Goal: Task Accomplishment & Management: Manage account settings

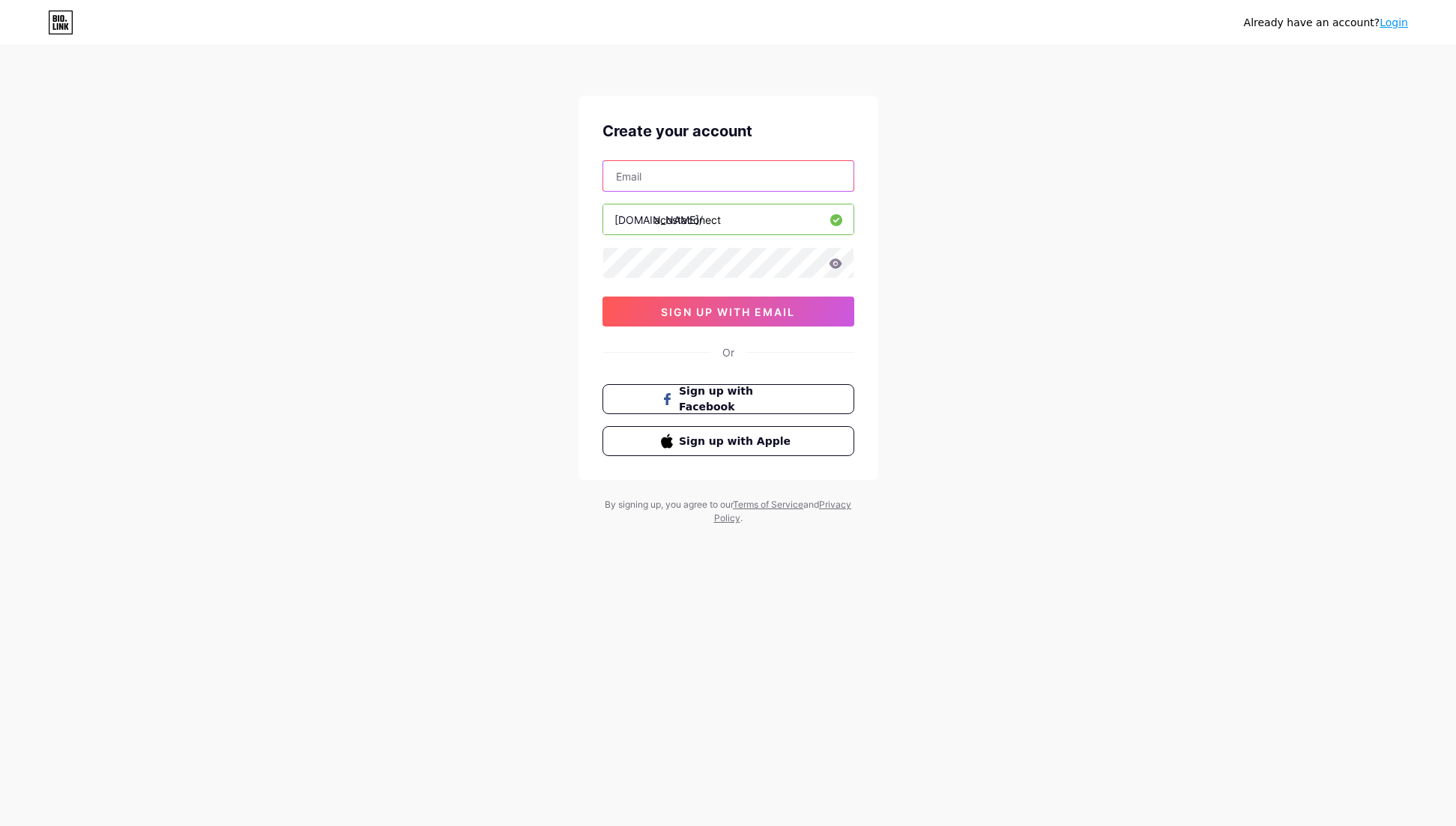
click at [665, 181] on input "text" at bounding box center [728, 176] width 250 height 30
click at [660, 184] on input "text" at bounding box center [728, 176] width 250 height 30
type input "[PERSON_NAME][EMAIL_ADDRESS][DOMAIN_NAME]"
click at [707, 313] on span "sign up with email" at bounding box center [728, 312] width 134 height 13
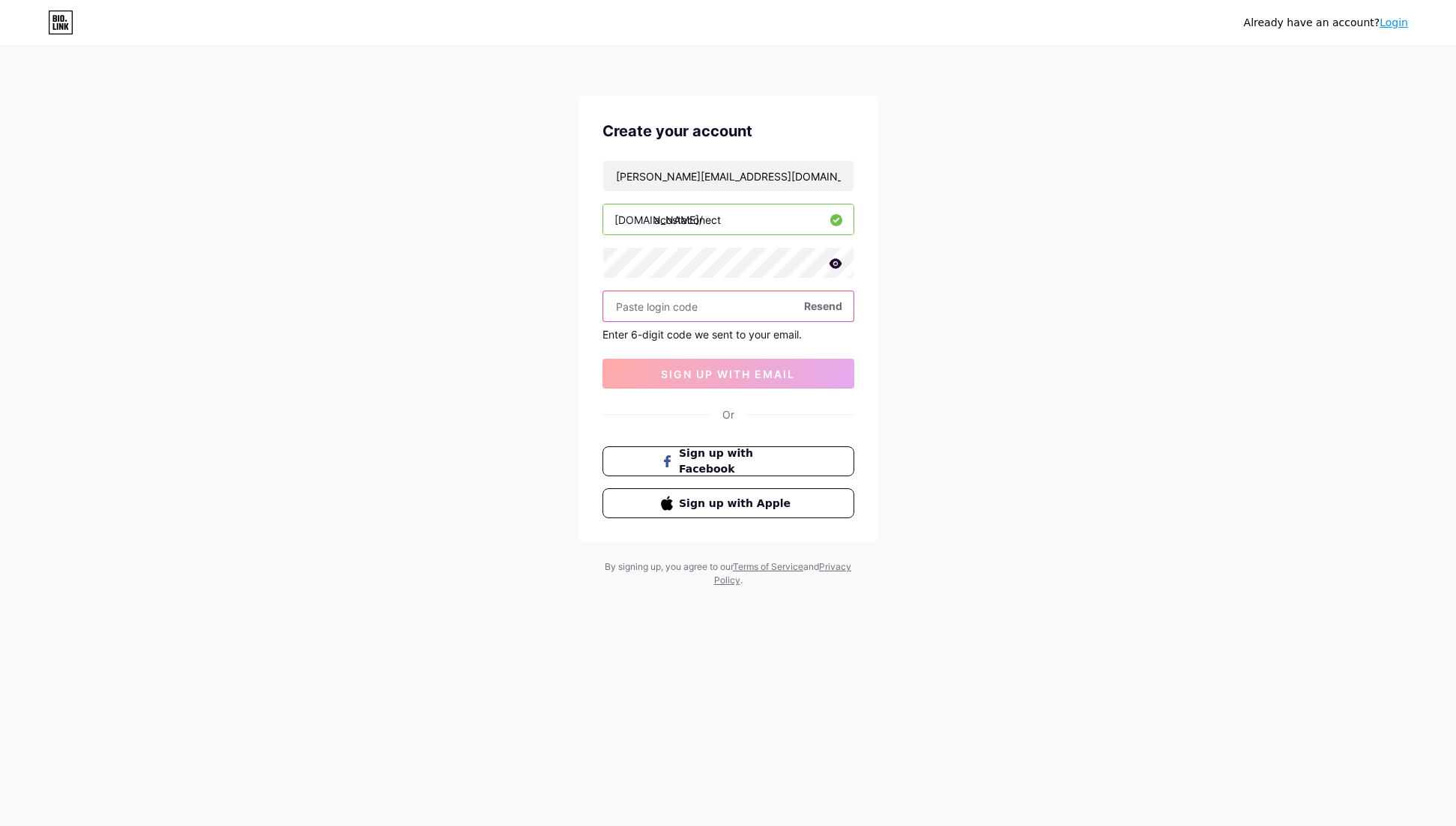
paste input "234444"
type input "234444"
click at [681, 374] on span "sign up with email" at bounding box center [728, 374] width 134 height 13
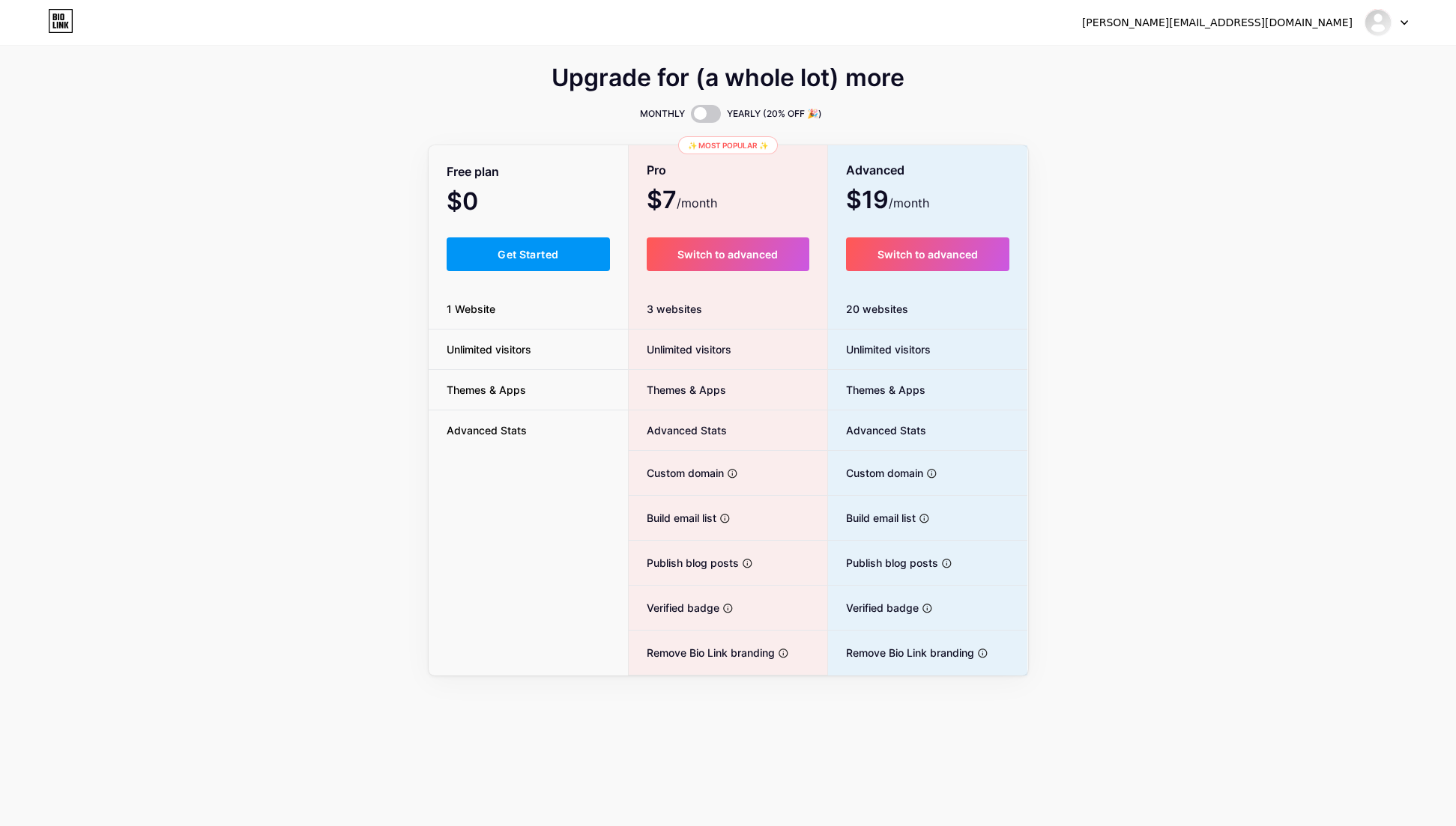
click at [480, 272] on div "Free plan $0 /month Get Started 1 Website Unlimited visitors Themes & Apps Adva…" at bounding box center [529, 411] width 200 height 529
click at [482, 266] on button "Get Started" at bounding box center [529, 254] width 164 height 34
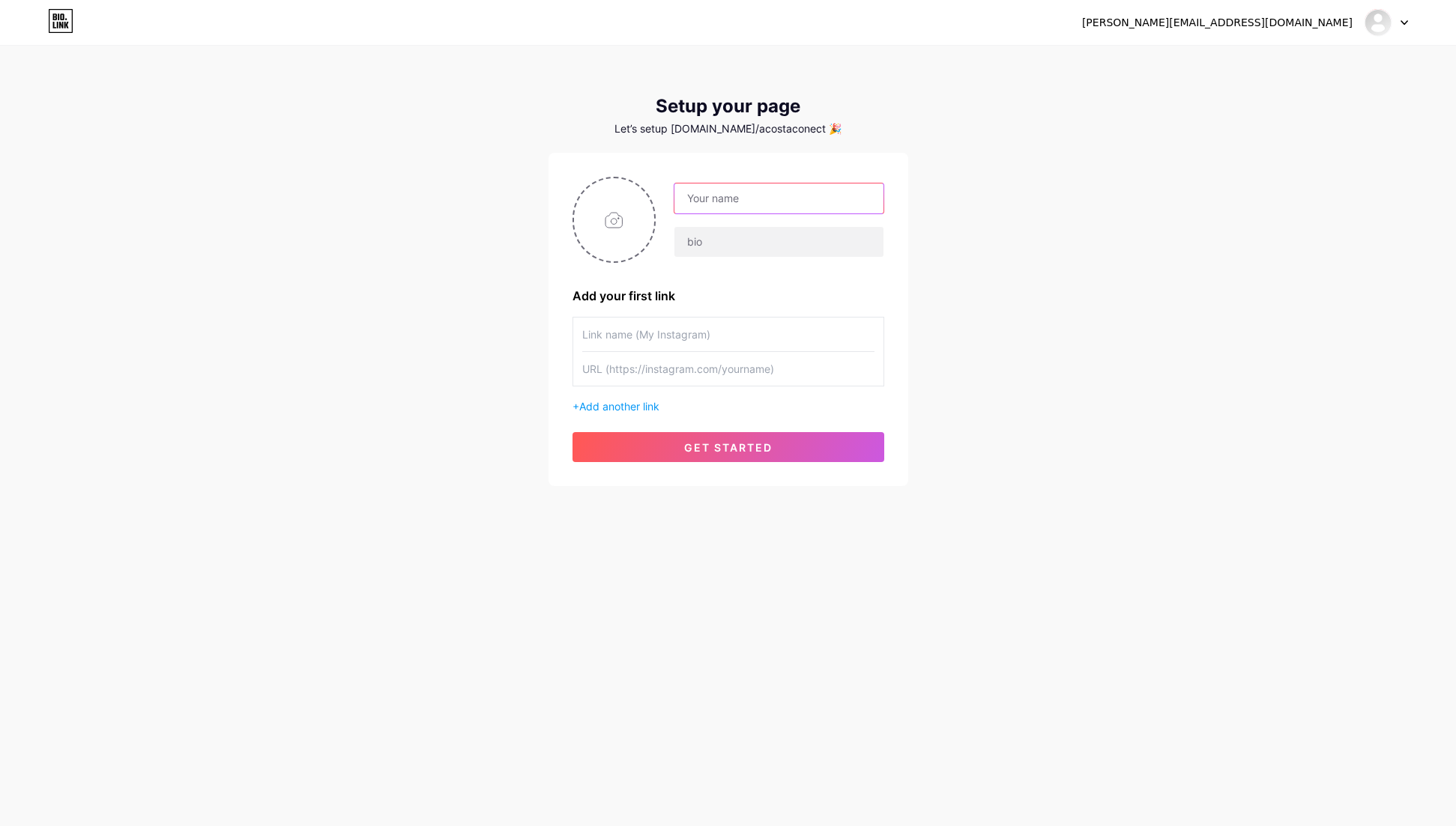
click at [705, 197] on input "text" at bounding box center [778, 198] width 208 height 30
type input "[PERSON_NAME] Connect"
click at [729, 243] on input "text" at bounding box center [778, 242] width 208 height 30
type input "[DOMAIN_NAME]"
click at [666, 332] on input "text" at bounding box center [728, 334] width 292 height 34
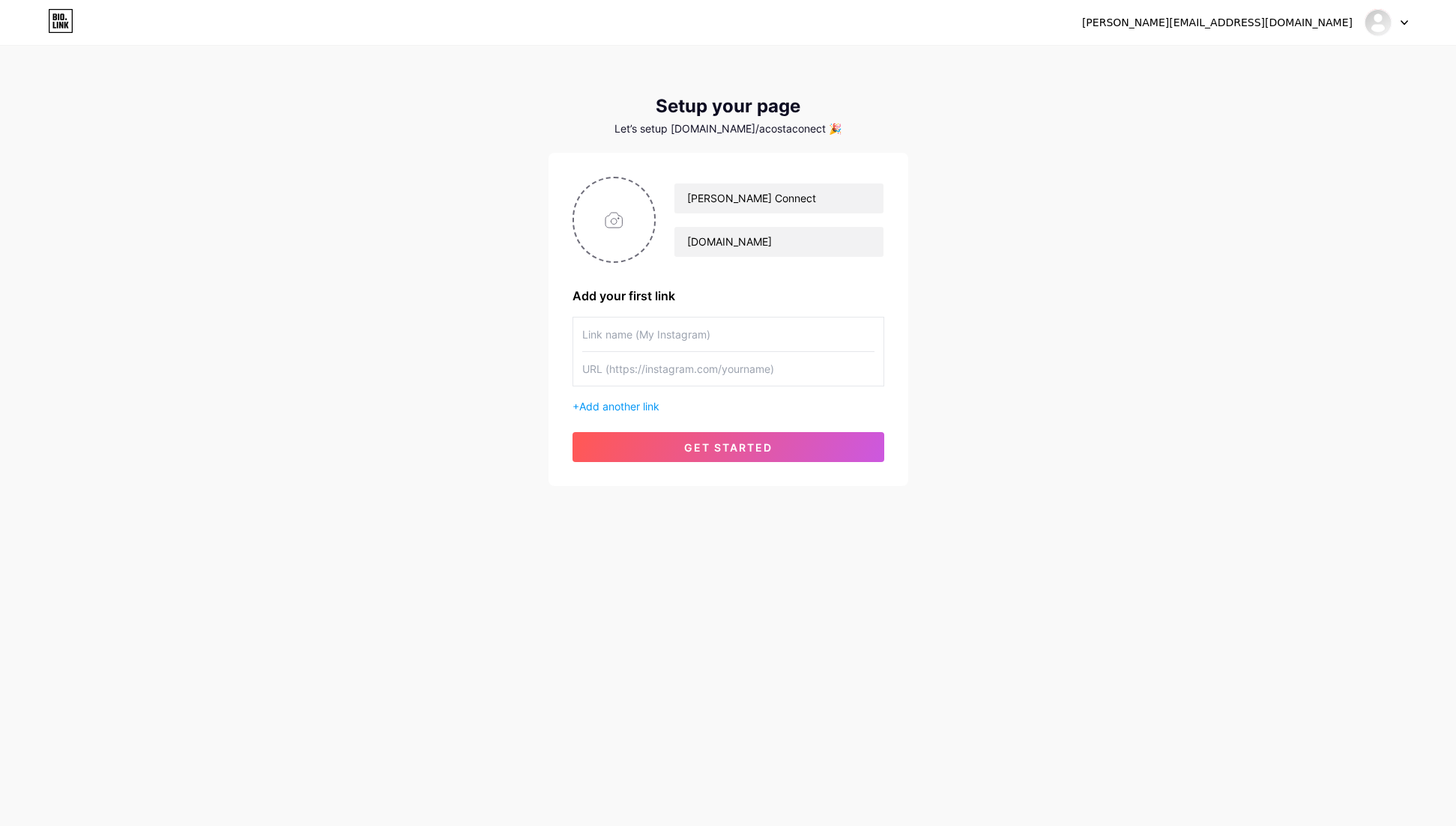
click at [621, 337] on input "text" at bounding box center [728, 334] width 292 height 34
type input "WhatsApp"
click at [618, 370] on input "text" at bounding box center [728, 369] width 292 height 34
click at [606, 405] on span "Add another link" at bounding box center [619, 406] width 80 height 13
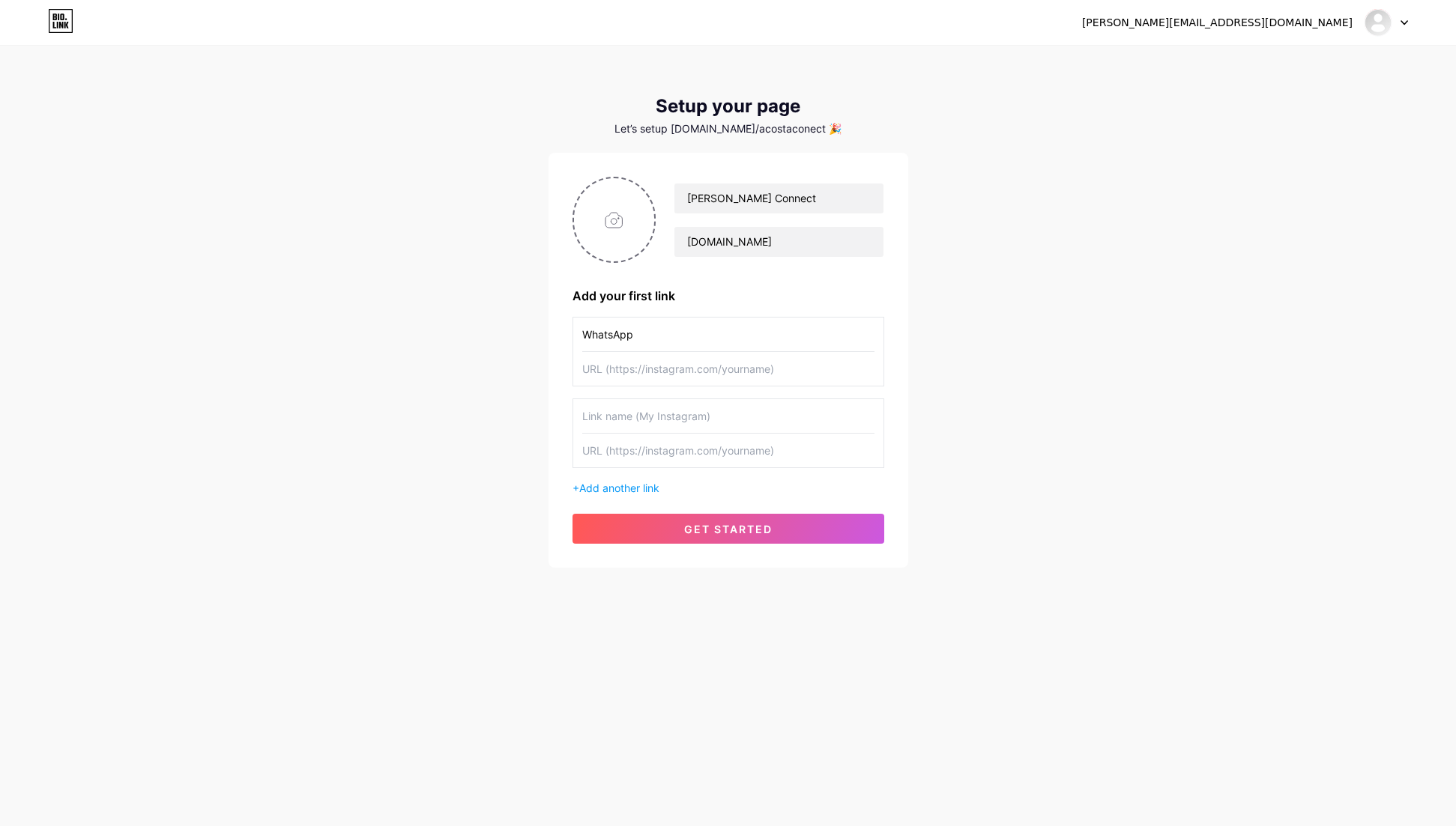
click at [637, 374] on input "text" at bounding box center [728, 369] width 292 height 34
click at [610, 426] on input "text" at bounding box center [728, 416] width 292 height 34
type input "Portal de Buscars"
click at [604, 457] on input "text" at bounding box center [728, 451] width 292 height 34
drag, startPoint x: 808, startPoint y: 240, endPoint x: 658, endPoint y: 243, distance: 150.0
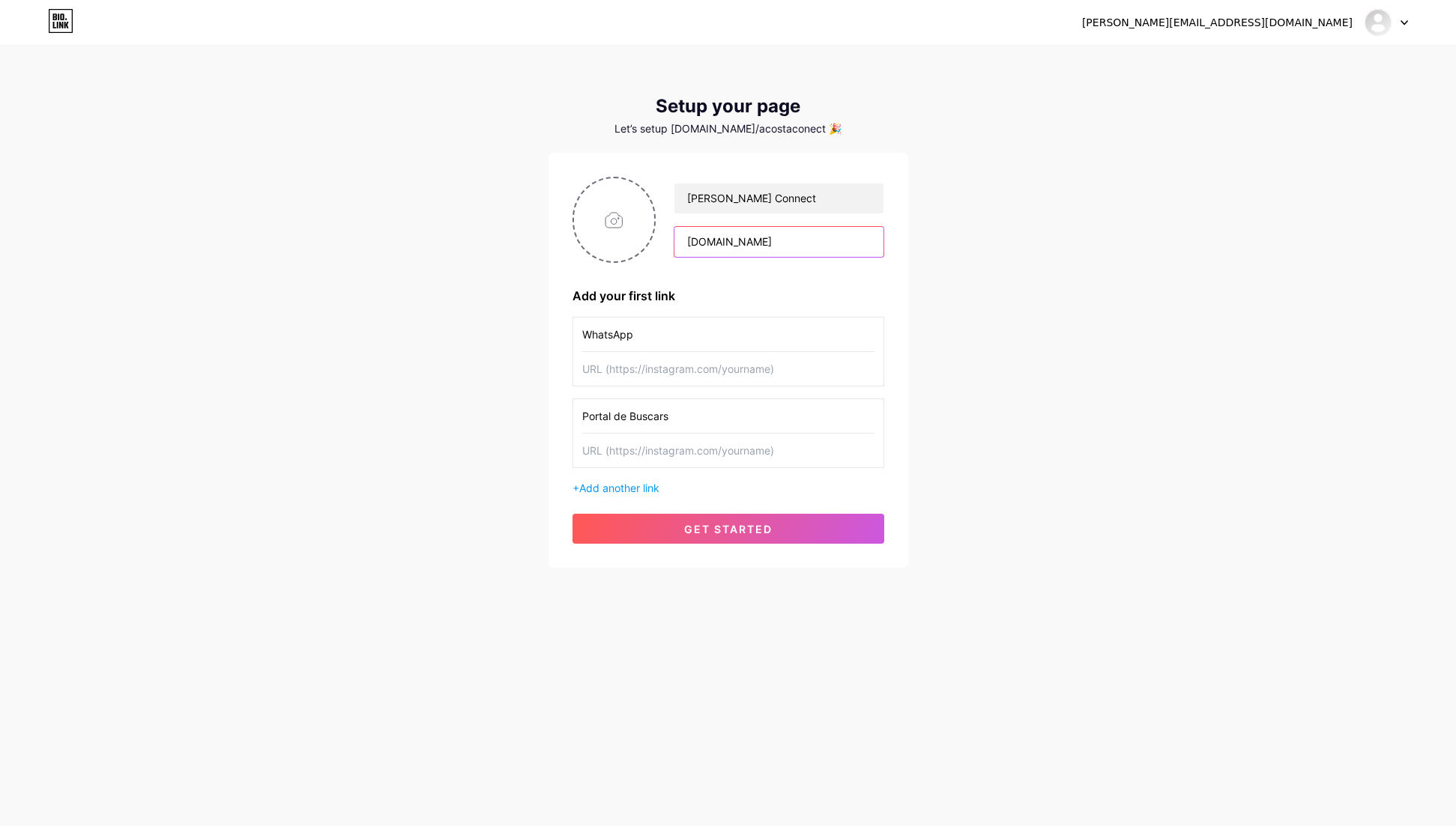
click at [659, 242] on div "[PERSON_NAME] Connect [DOMAIN_NAME]" at bounding box center [769, 220] width 228 height 75
click at [640, 450] on input "text" at bounding box center [728, 451] width 292 height 34
paste input "[DOMAIN_NAME]"
type input "[DOMAIN_NAME]"
click at [649, 367] on input "text" at bounding box center [728, 369] width 292 height 34
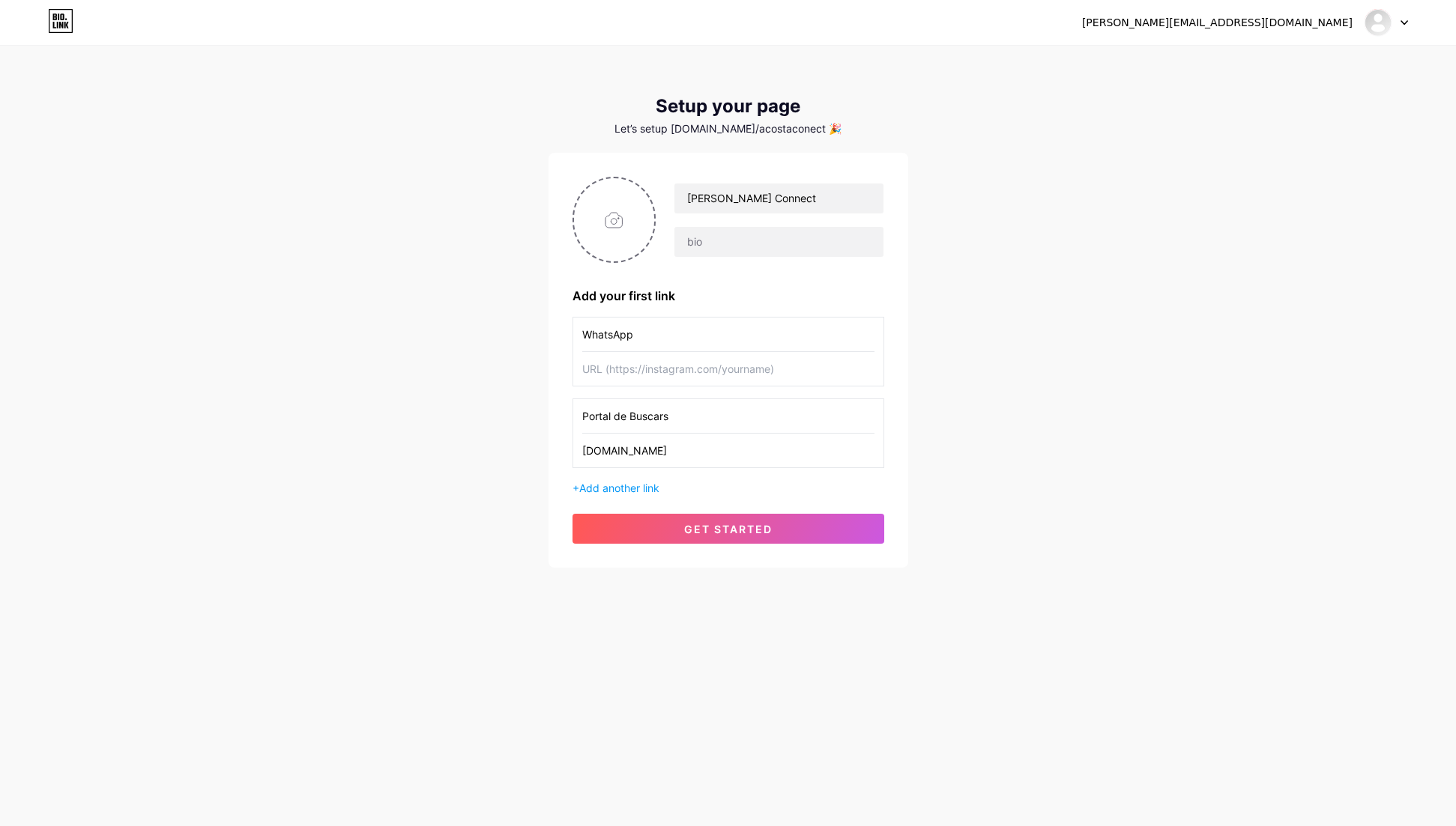
paste input "[URL][DOMAIN_NAME]!"
drag, startPoint x: 778, startPoint y: 371, endPoint x: 826, endPoint y: 367, distance: 48.2
click at [826, 367] on input "[URL][DOMAIN_NAME], boa tarde!" at bounding box center [728, 369] width 292 height 34
type input "[URL][DOMAIN_NAME]!"
click at [627, 219] on input "file" at bounding box center [615, 219] width 81 height 83
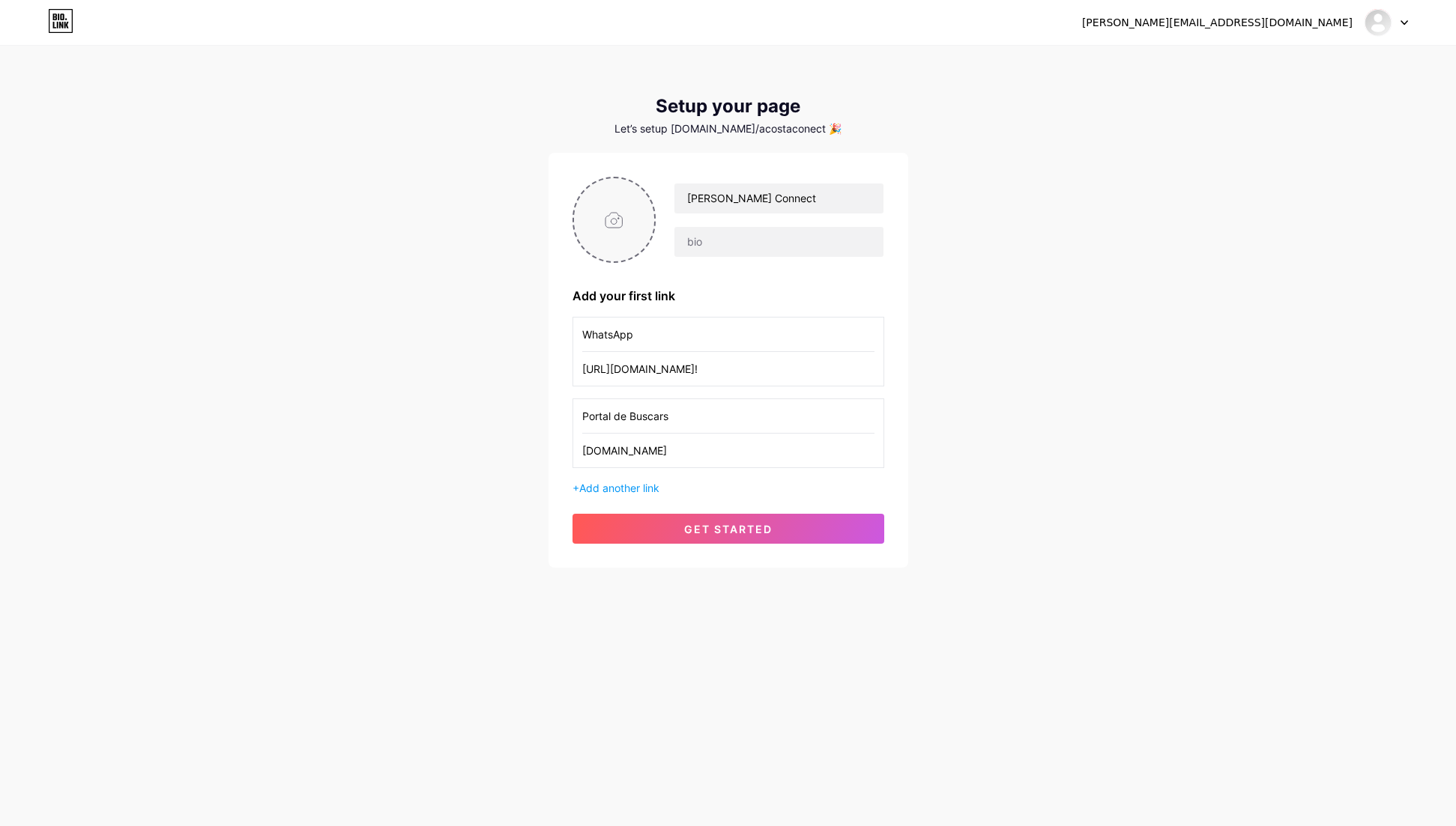
type input "C:\fakepath\connect.png"
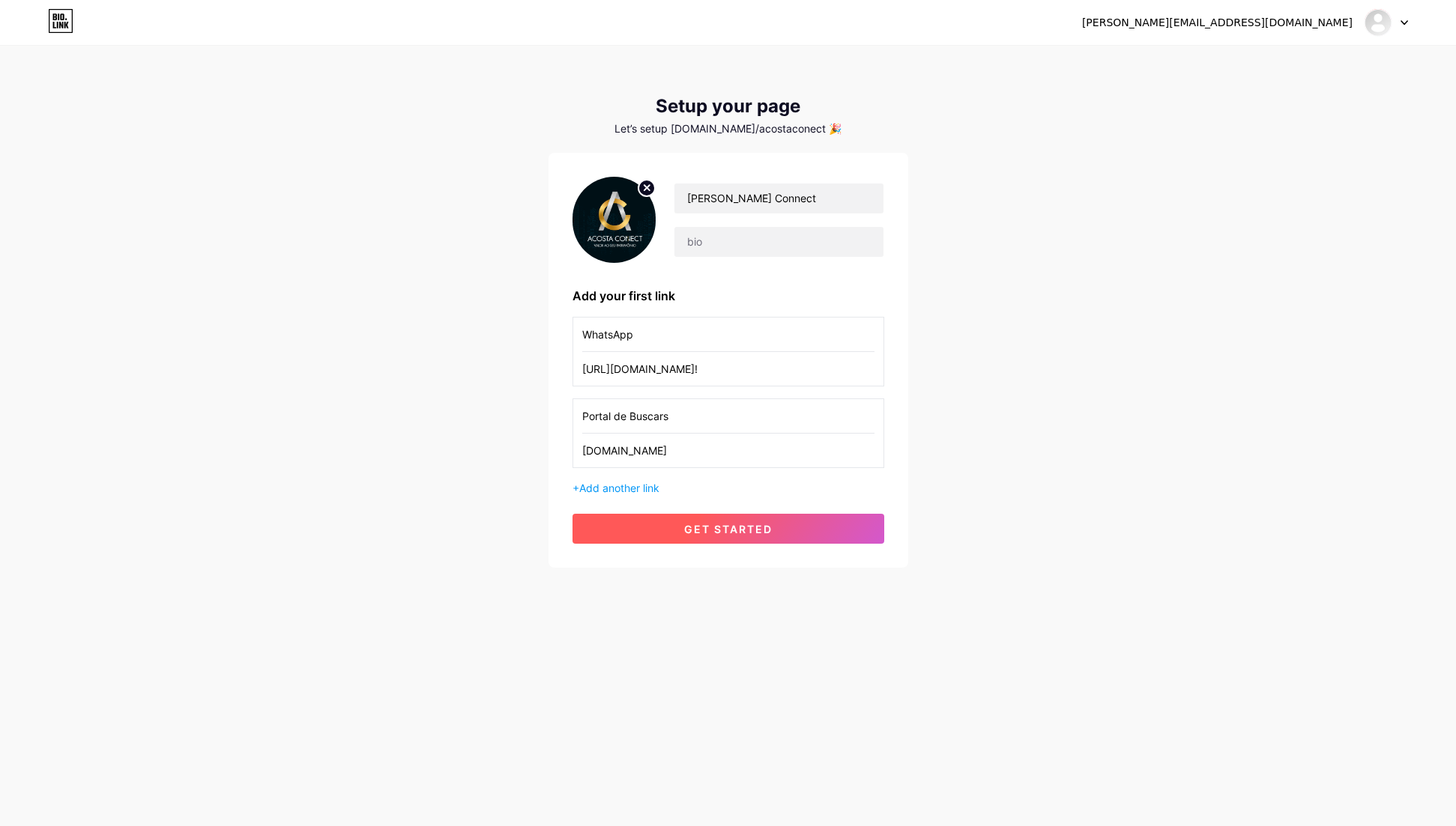
click at [714, 534] on span "get started" at bounding box center [729, 529] width 89 height 13
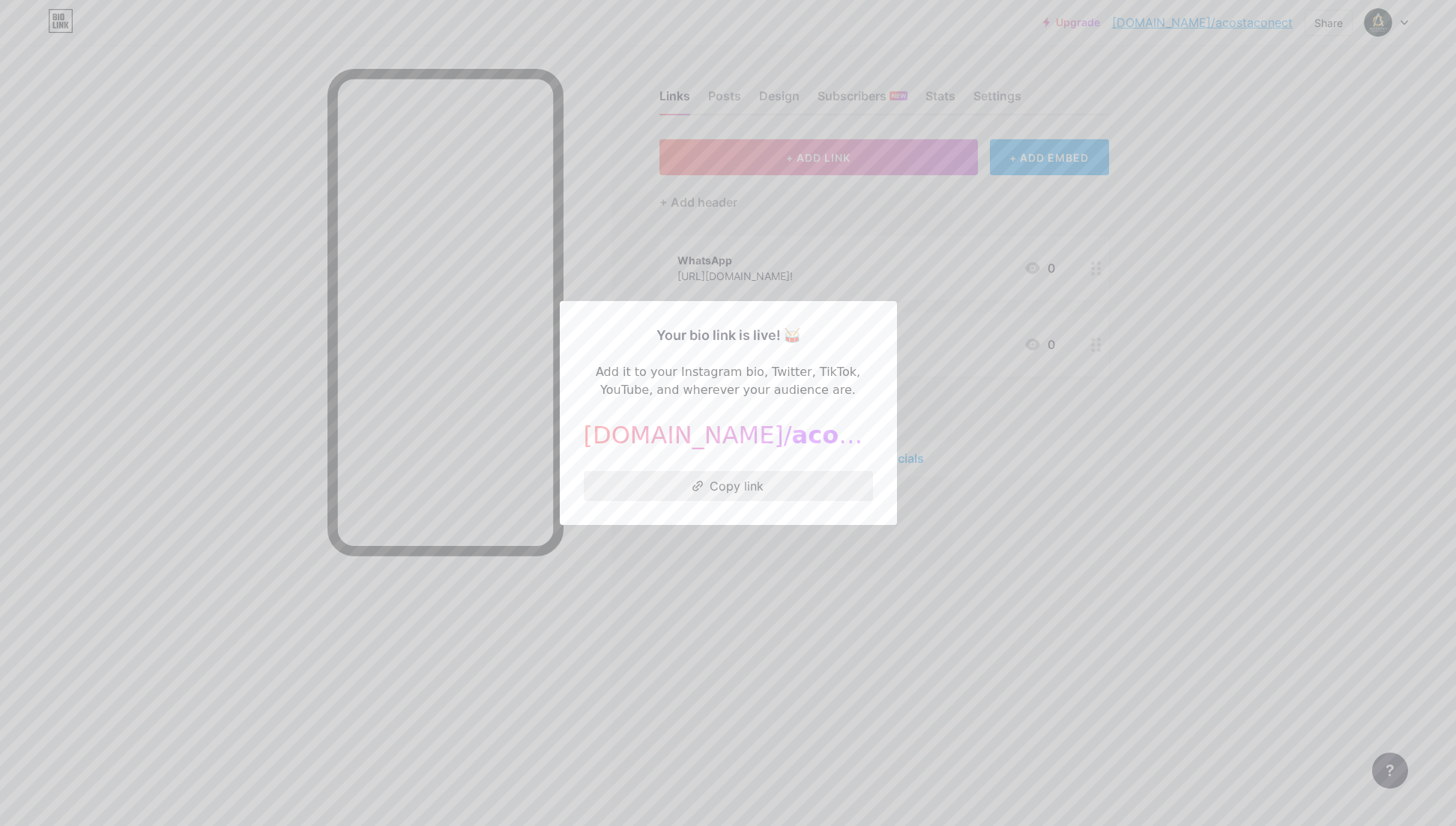
click at [724, 488] on button "Copy link" at bounding box center [728, 486] width 289 height 30
click at [724, 488] on button "Copied!" at bounding box center [728, 486] width 289 height 30
click at [726, 486] on button "Copy link" at bounding box center [728, 486] width 289 height 30
click at [950, 335] on div at bounding box center [728, 413] width 1456 height 826
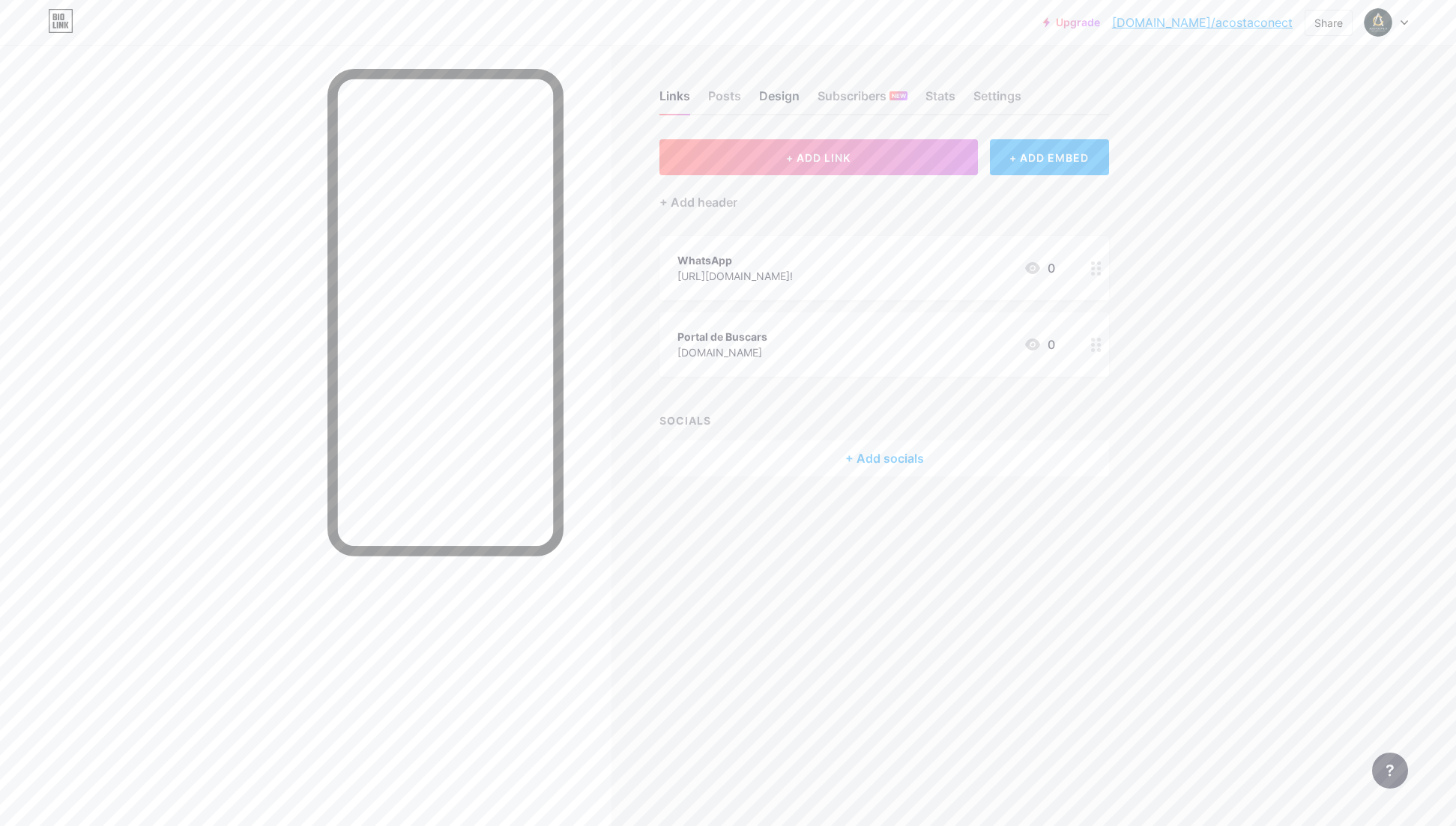
click at [781, 96] on div "Design" at bounding box center [780, 101] width 41 height 27
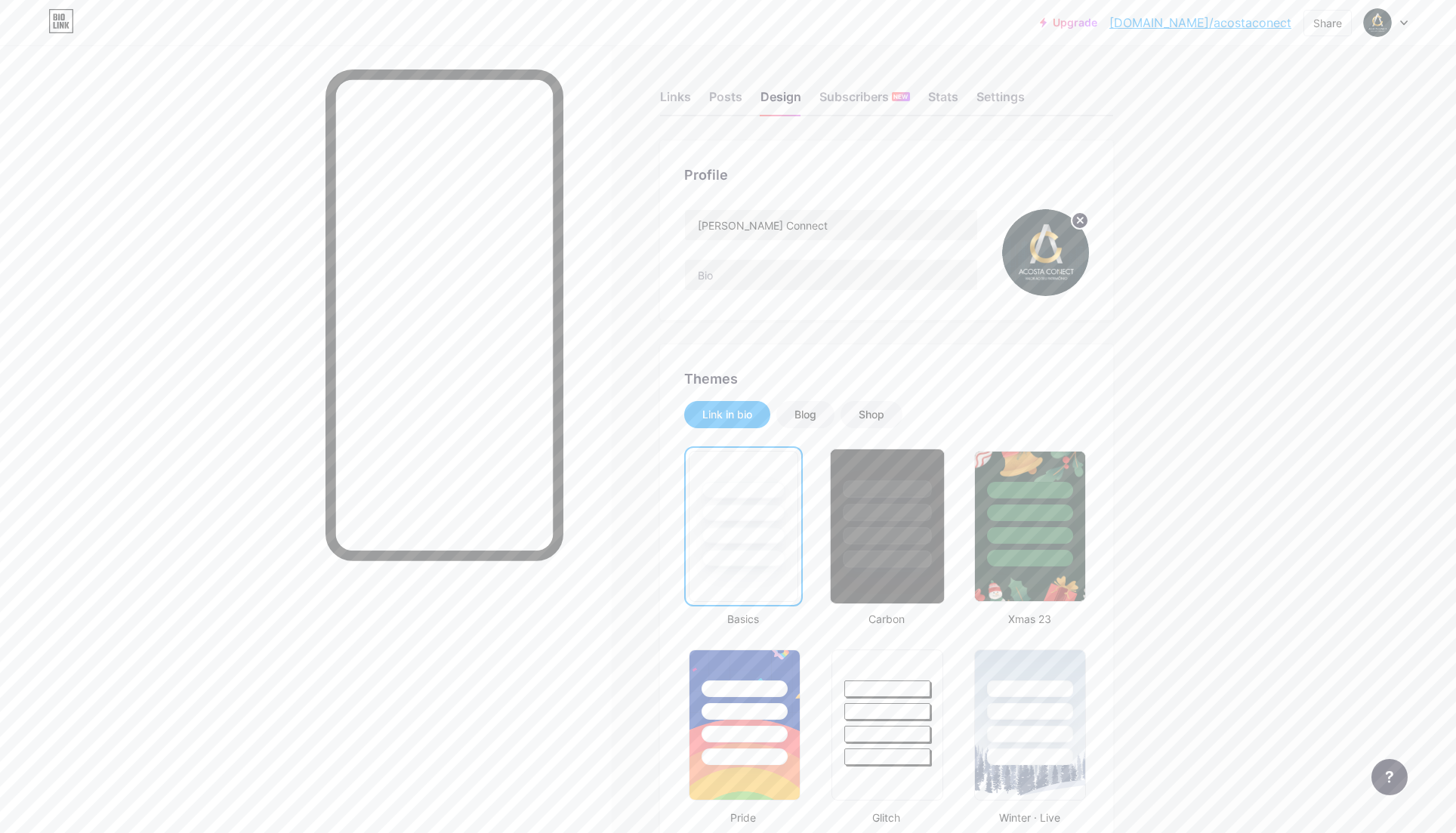
click at [884, 476] on div at bounding box center [887, 509] width 114 height 119
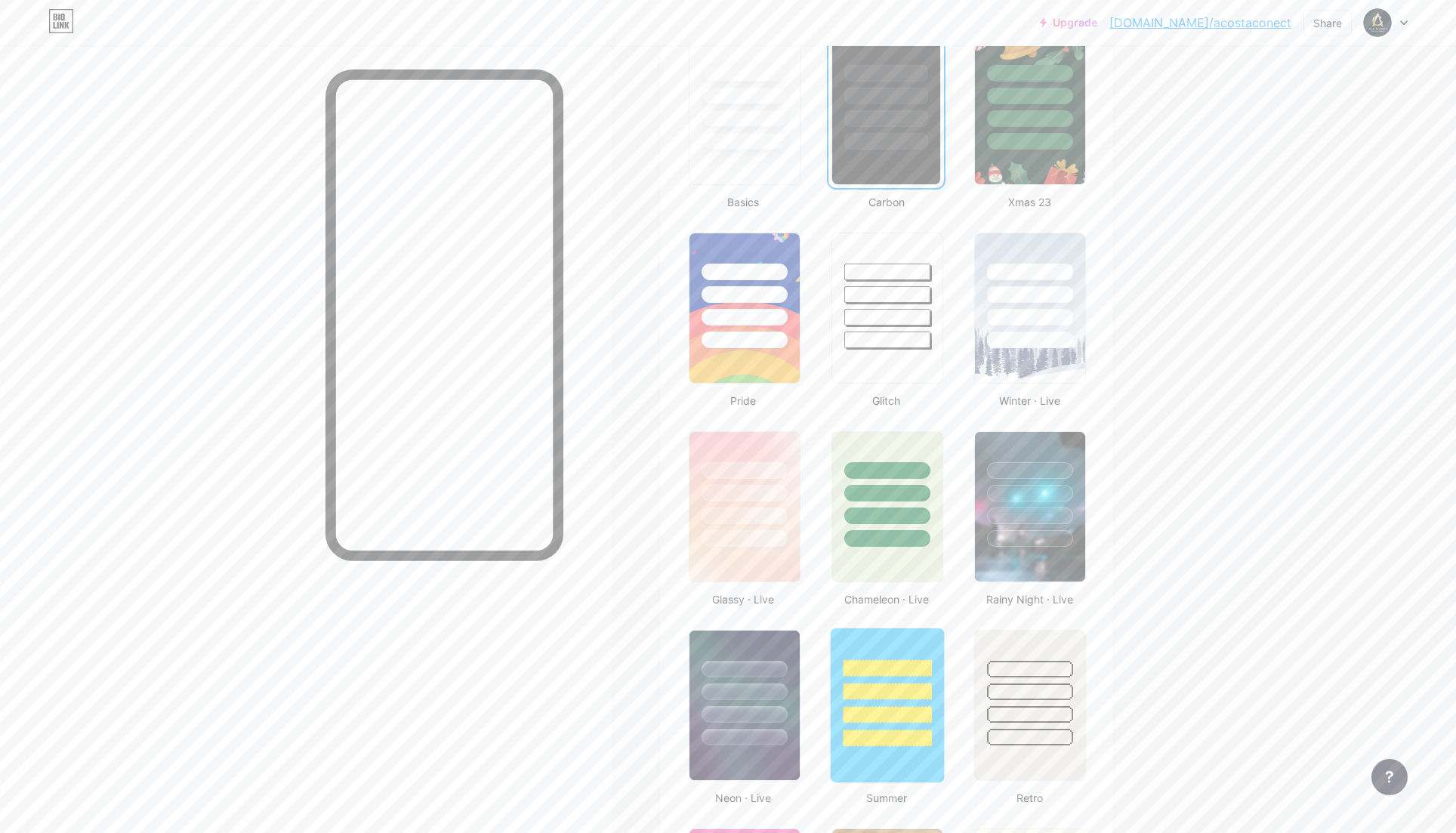
scroll to position [535, 0]
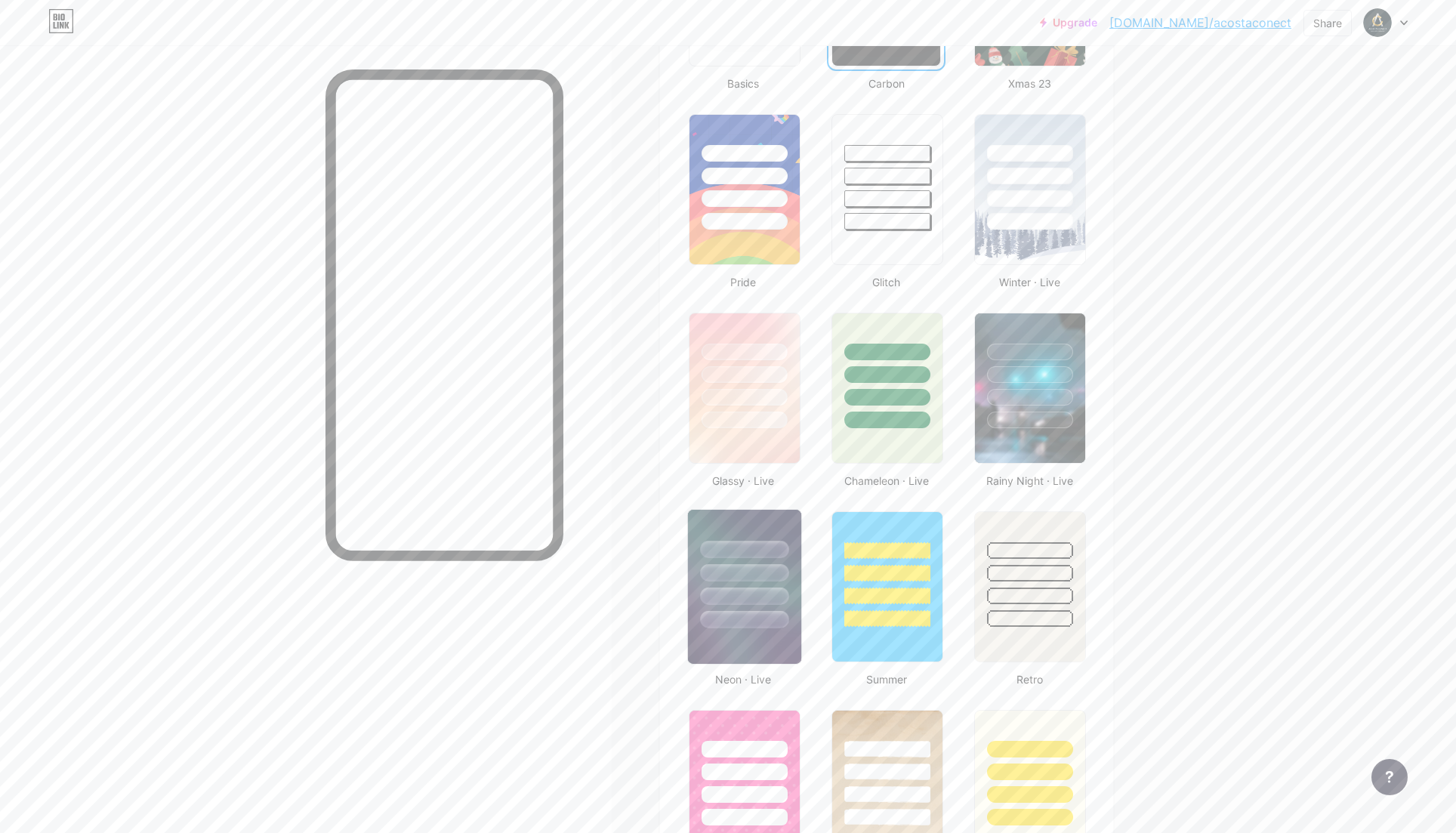
click at [753, 519] on div at bounding box center [745, 569] width 114 height 119
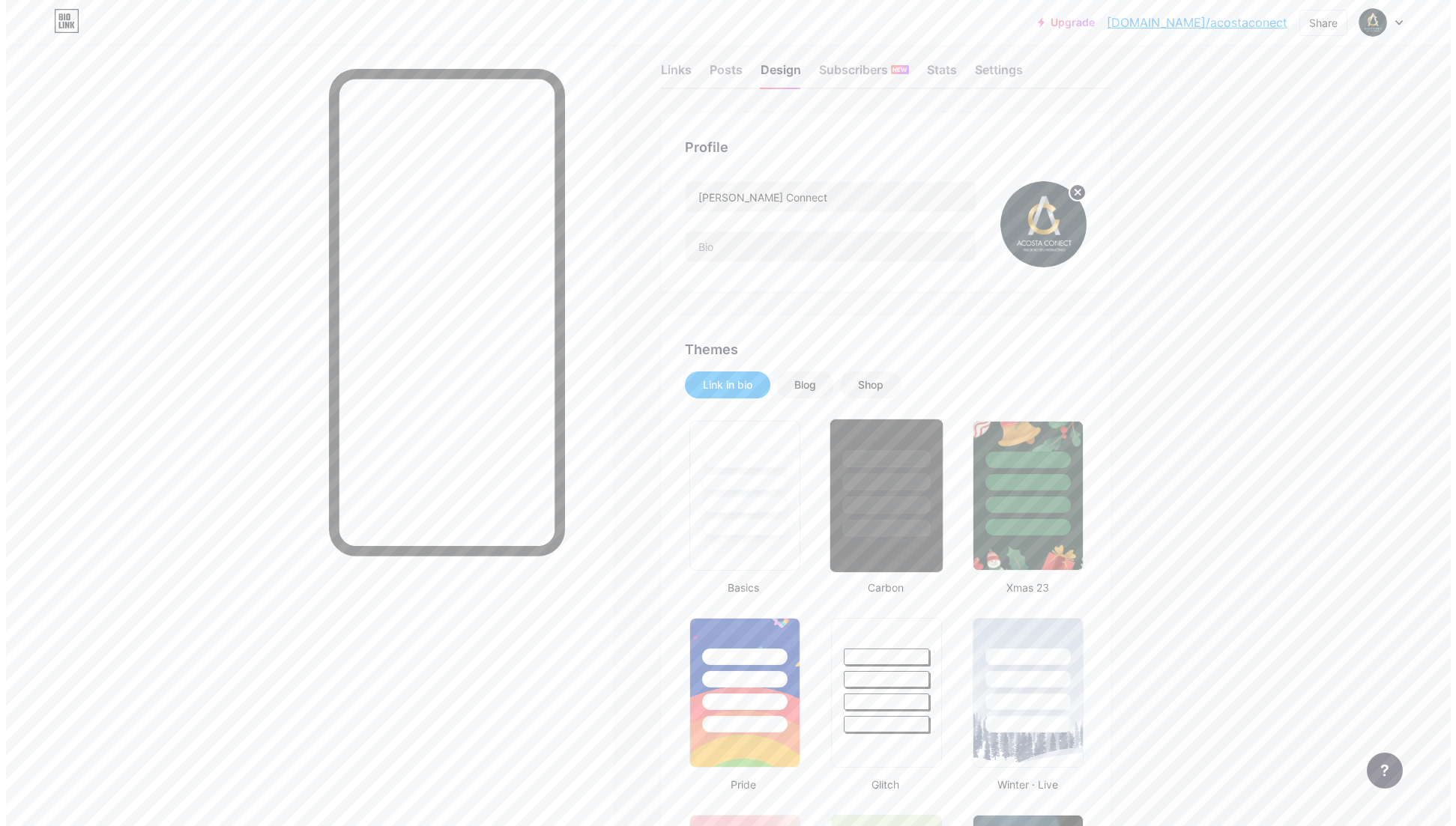
scroll to position [0, 0]
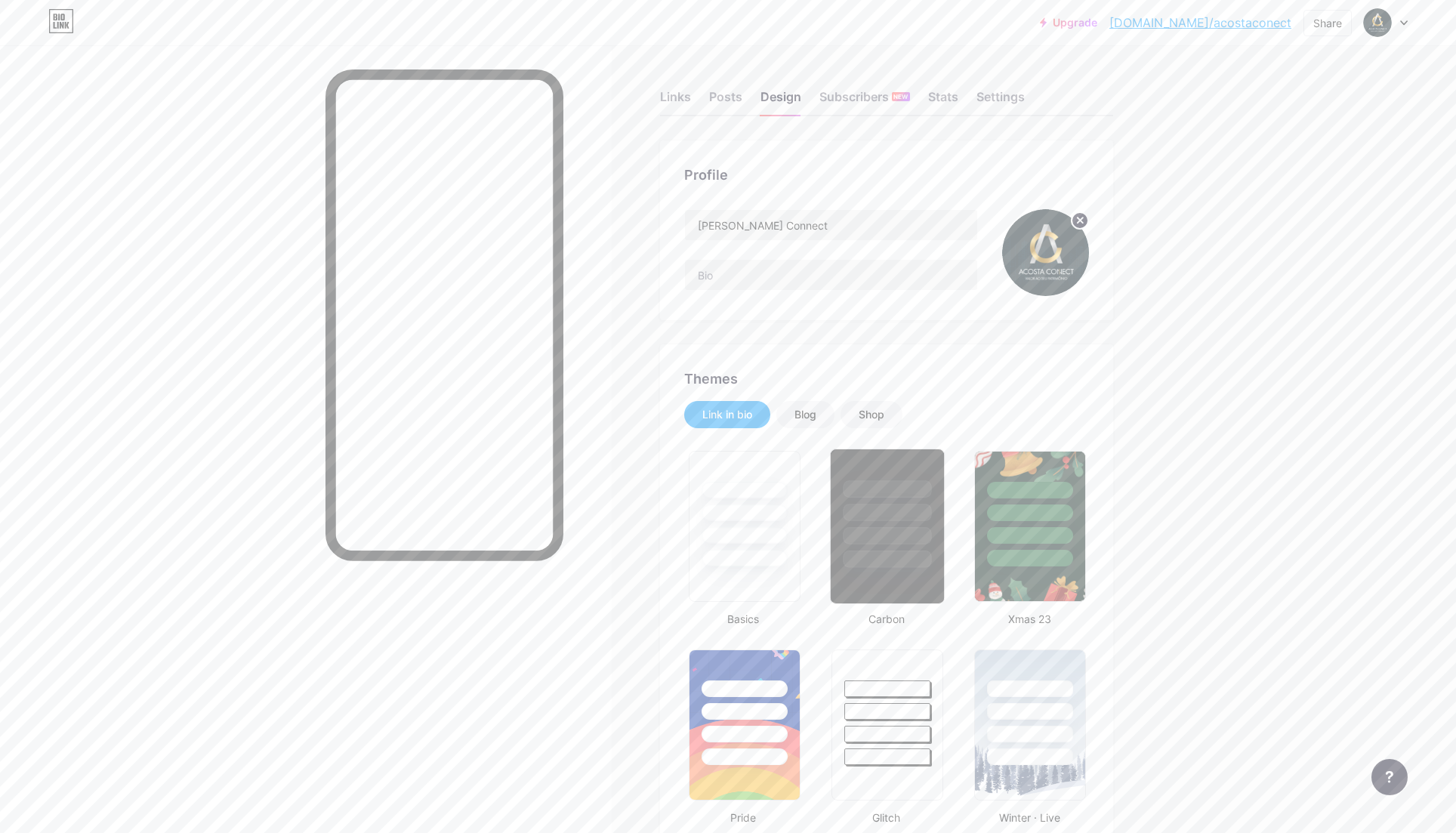
click at [878, 501] on div at bounding box center [887, 509] width 114 height 119
click at [678, 96] on div "Links" at bounding box center [675, 101] width 31 height 27
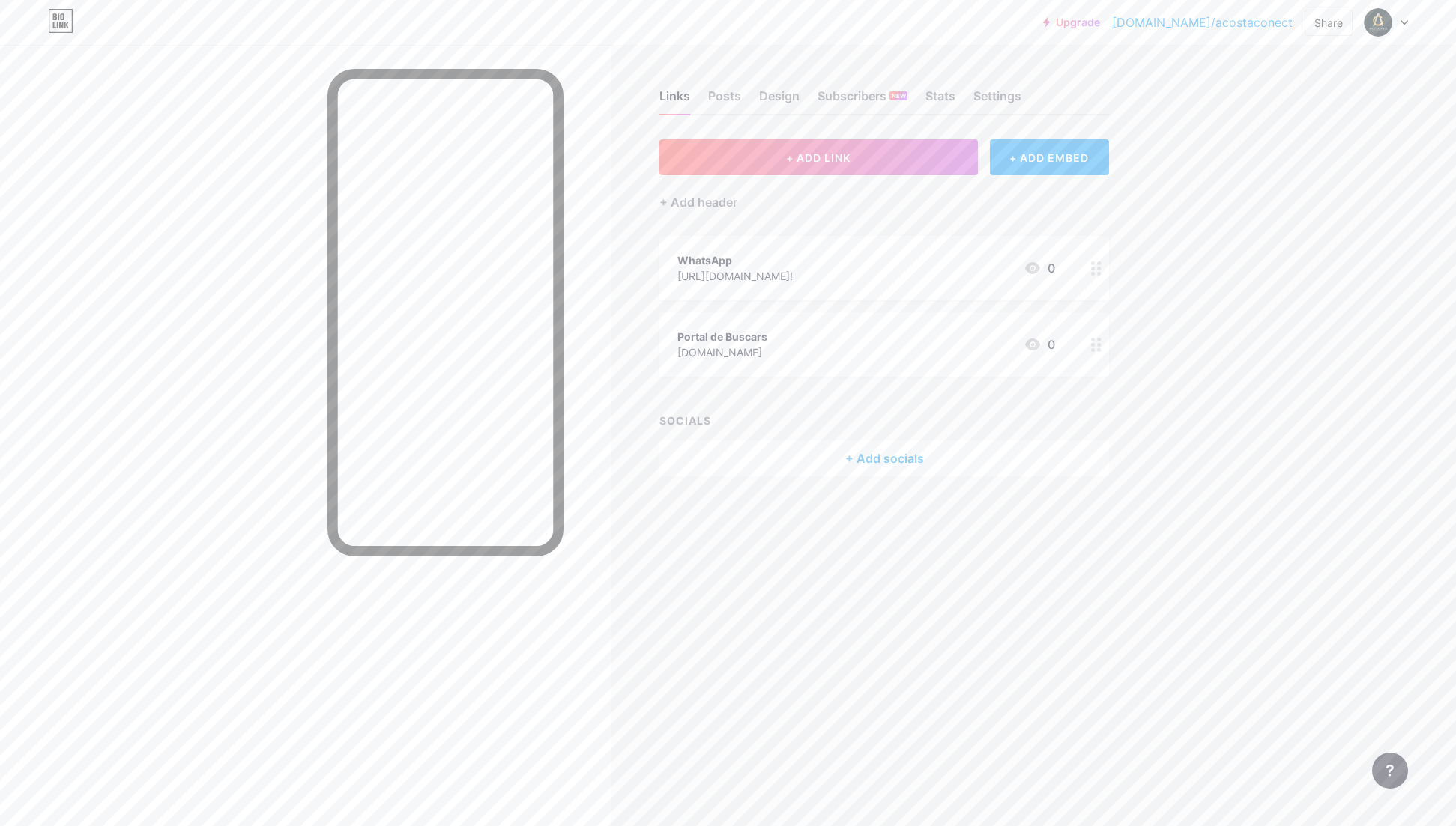
click at [745, 336] on div "Portal de Buscars" at bounding box center [723, 336] width 90 height 16
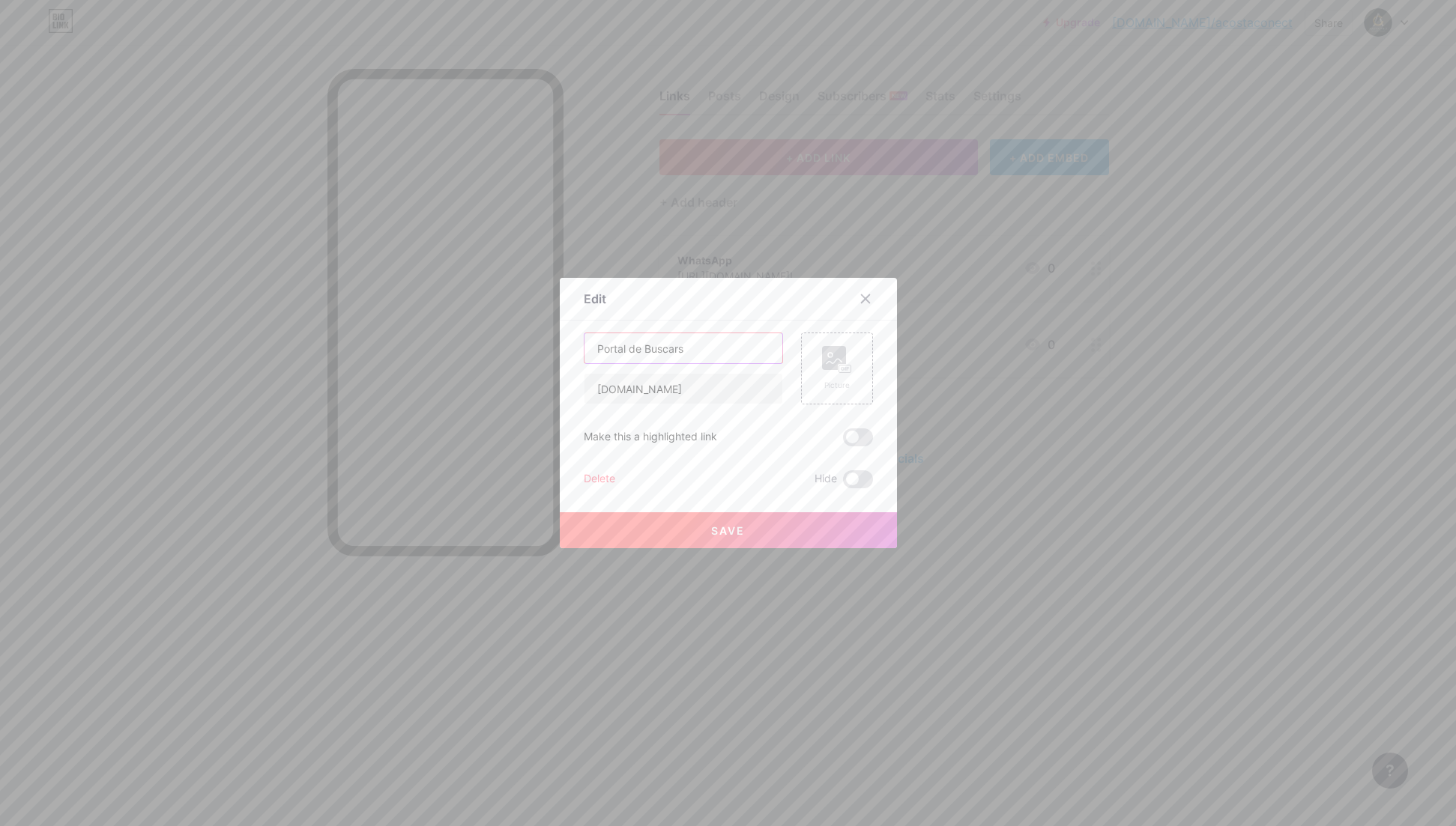
click at [674, 348] on input "Portal de Buscars" at bounding box center [683, 348] width 198 height 30
type input "Portal de Buscas"
click at [711, 535] on span "Save" at bounding box center [728, 530] width 34 height 13
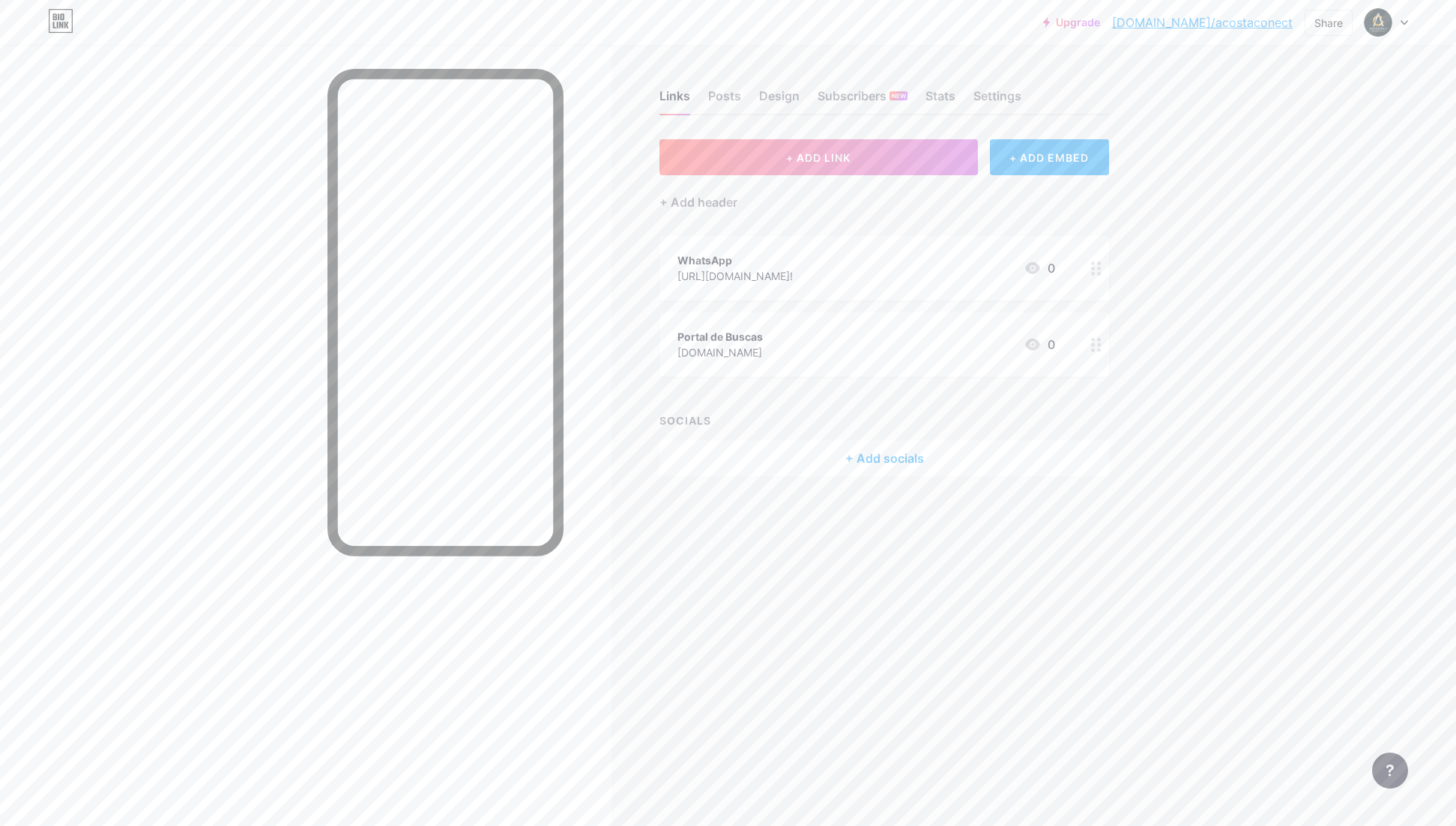
click at [763, 341] on div "Portal de Buscas" at bounding box center [720, 336] width 86 height 16
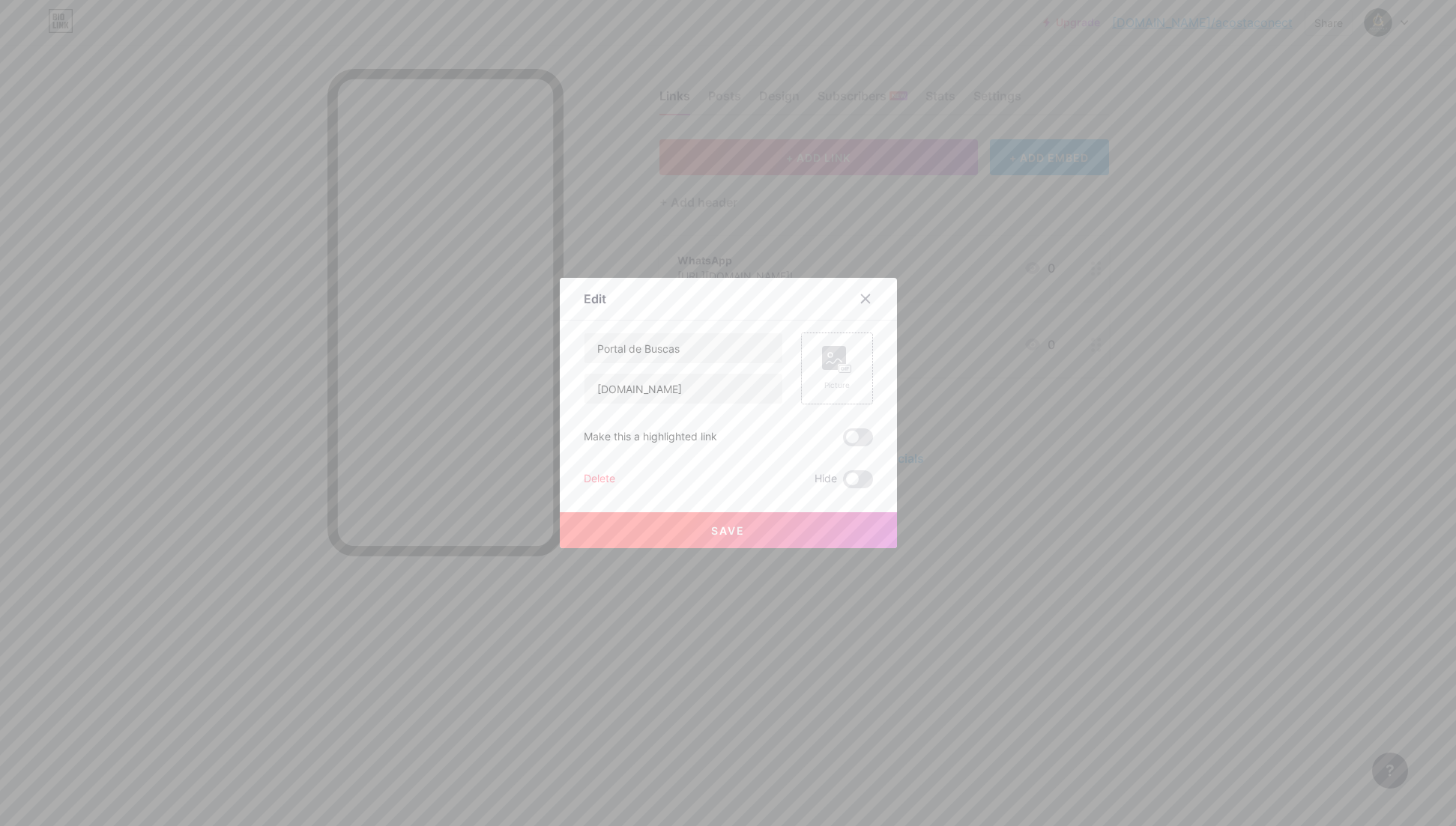
click at [838, 373] on rect at bounding box center [844, 369] width 14 height 9
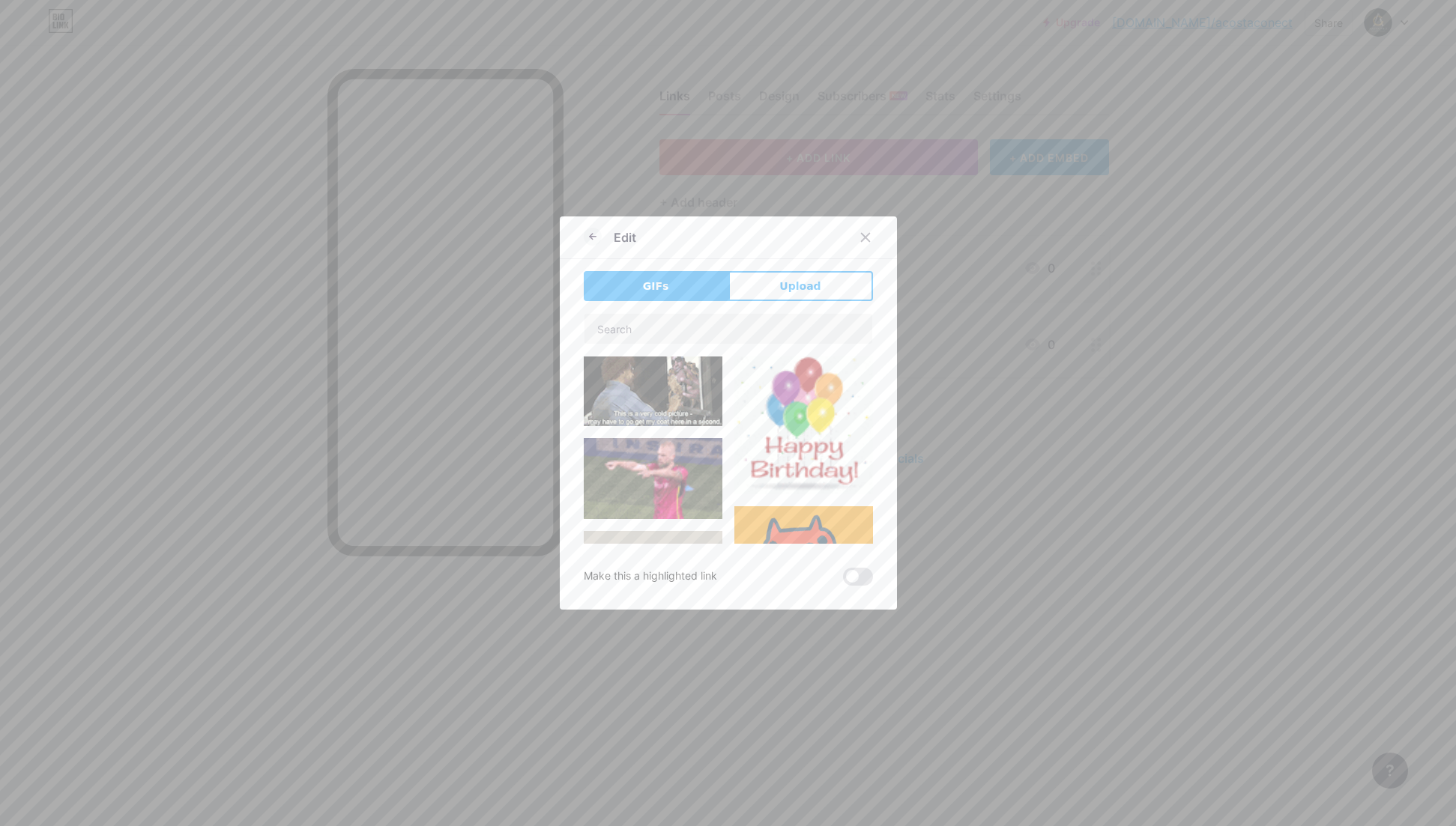
type input "Portal de Buscas"
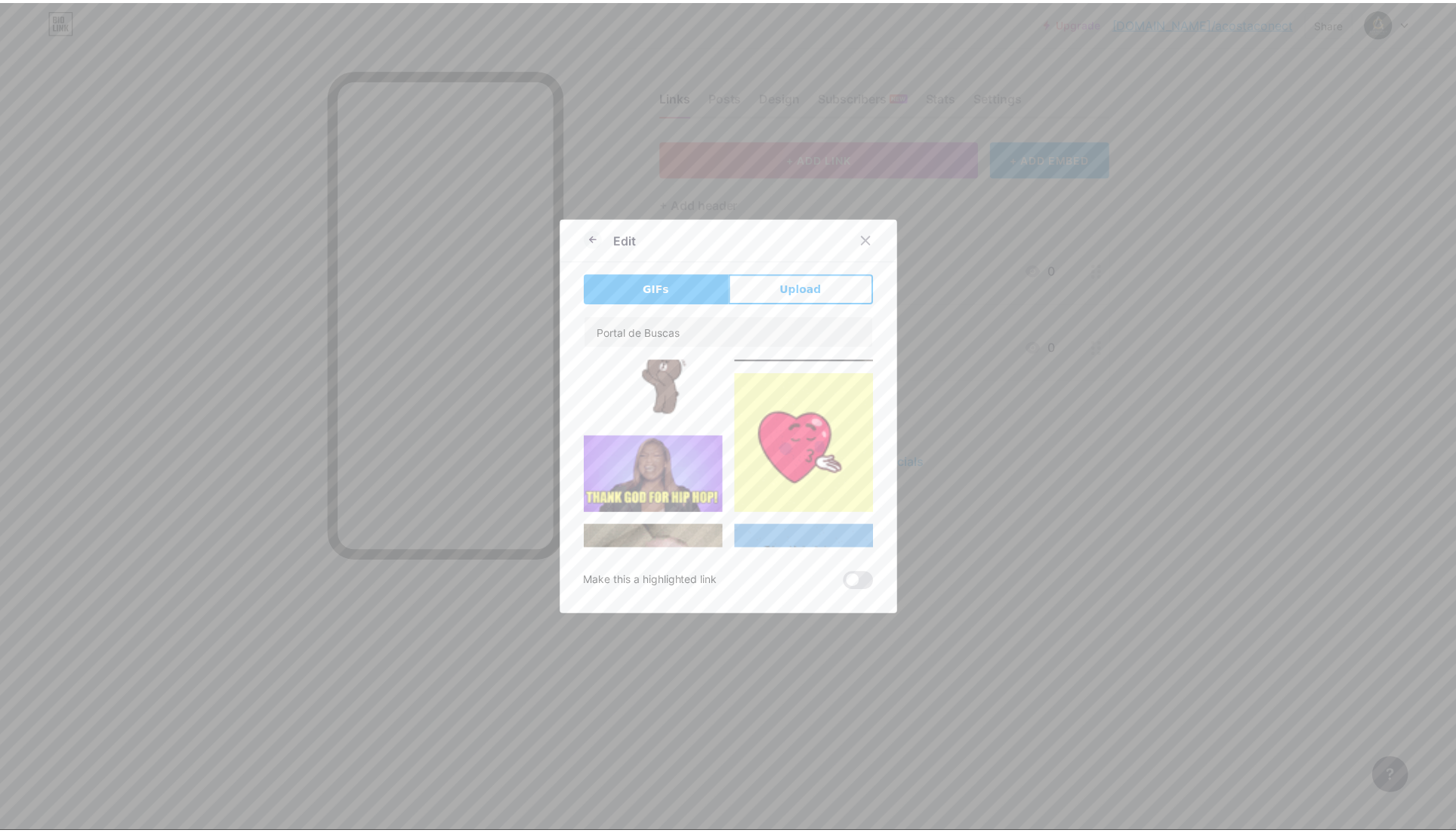
scroll to position [2097, 0]
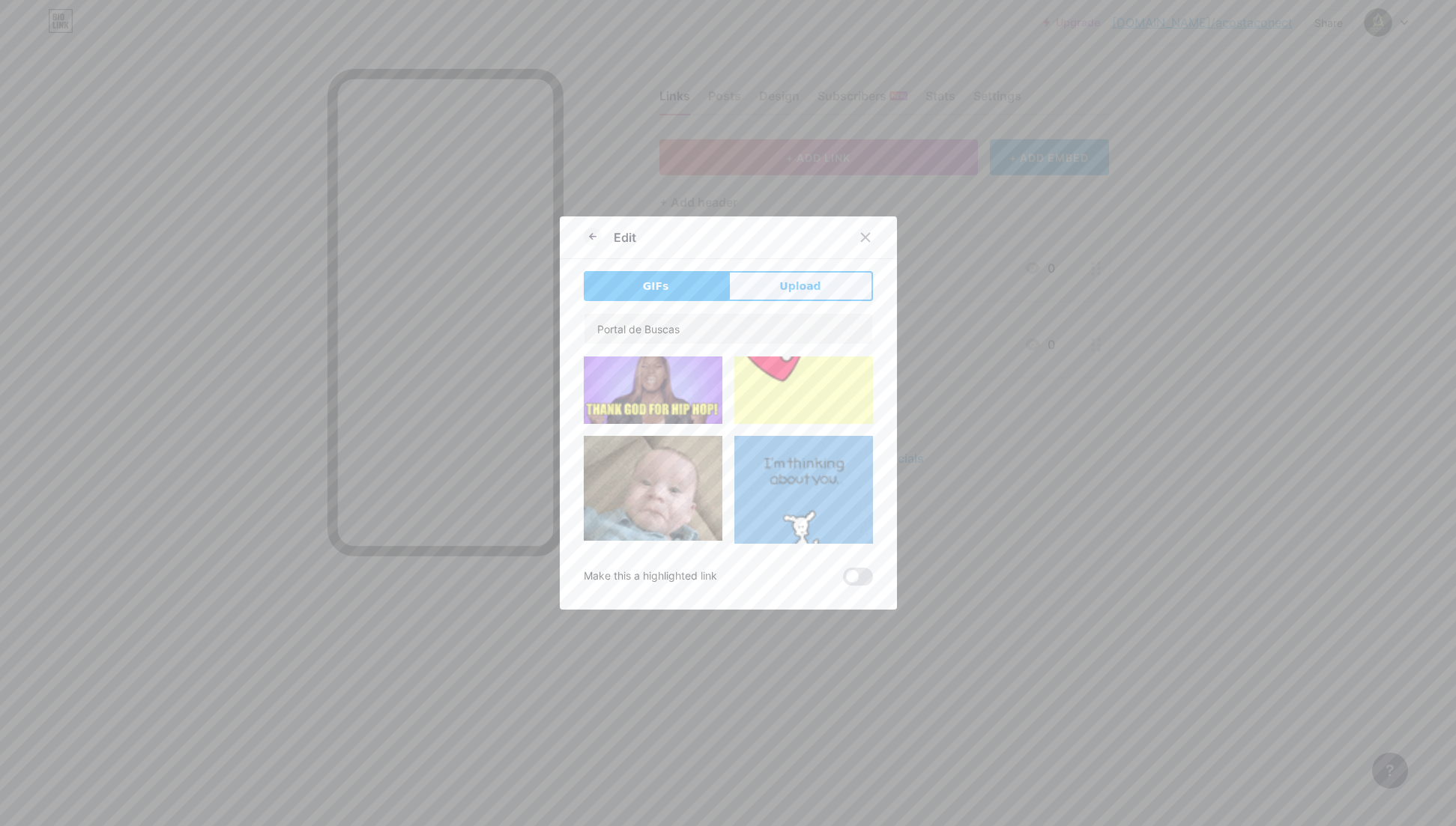
click at [790, 293] on span "Upload" at bounding box center [800, 286] width 41 height 16
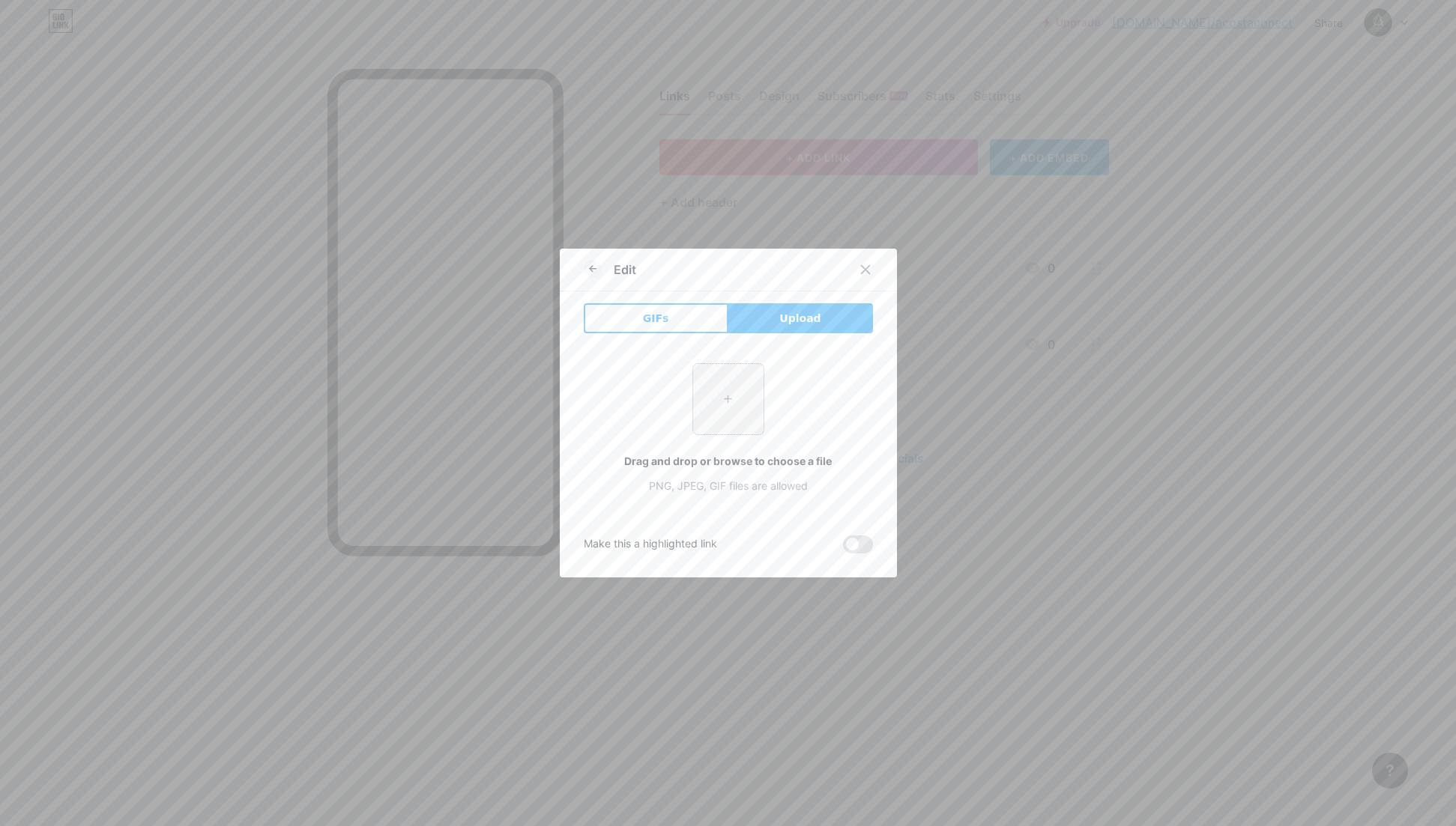
click at [726, 402] on input "file" at bounding box center [729, 399] width 71 height 71
type input "C:\fakepath\connect.png"
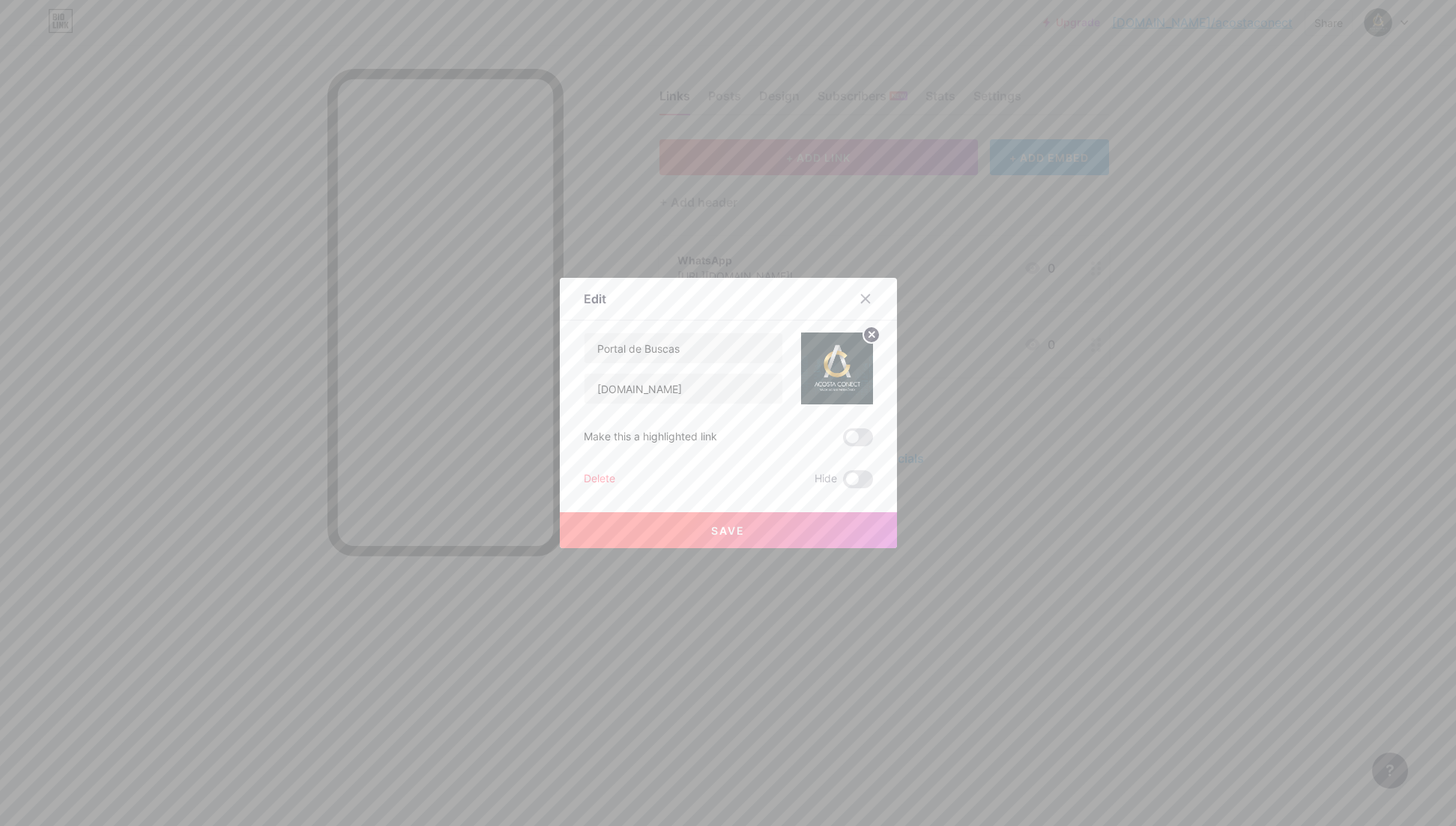
click at [731, 536] on button "Save" at bounding box center [728, 530] width 337 height 36
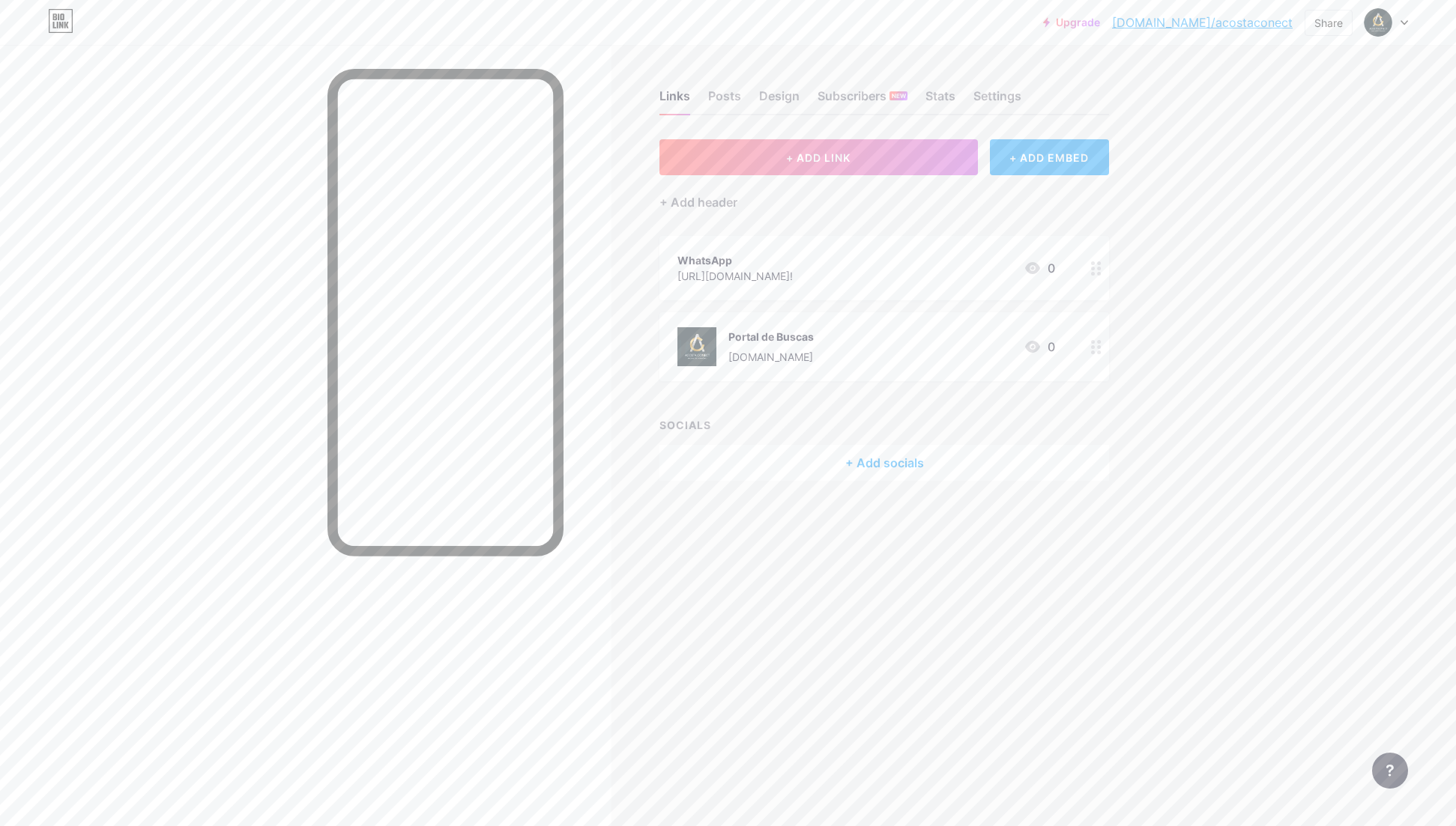
click at [878, 264] on div "WhatsApp [URL][DOMAIN_NAME]! 0" at bounding box center [866, 268] width 378 height 35
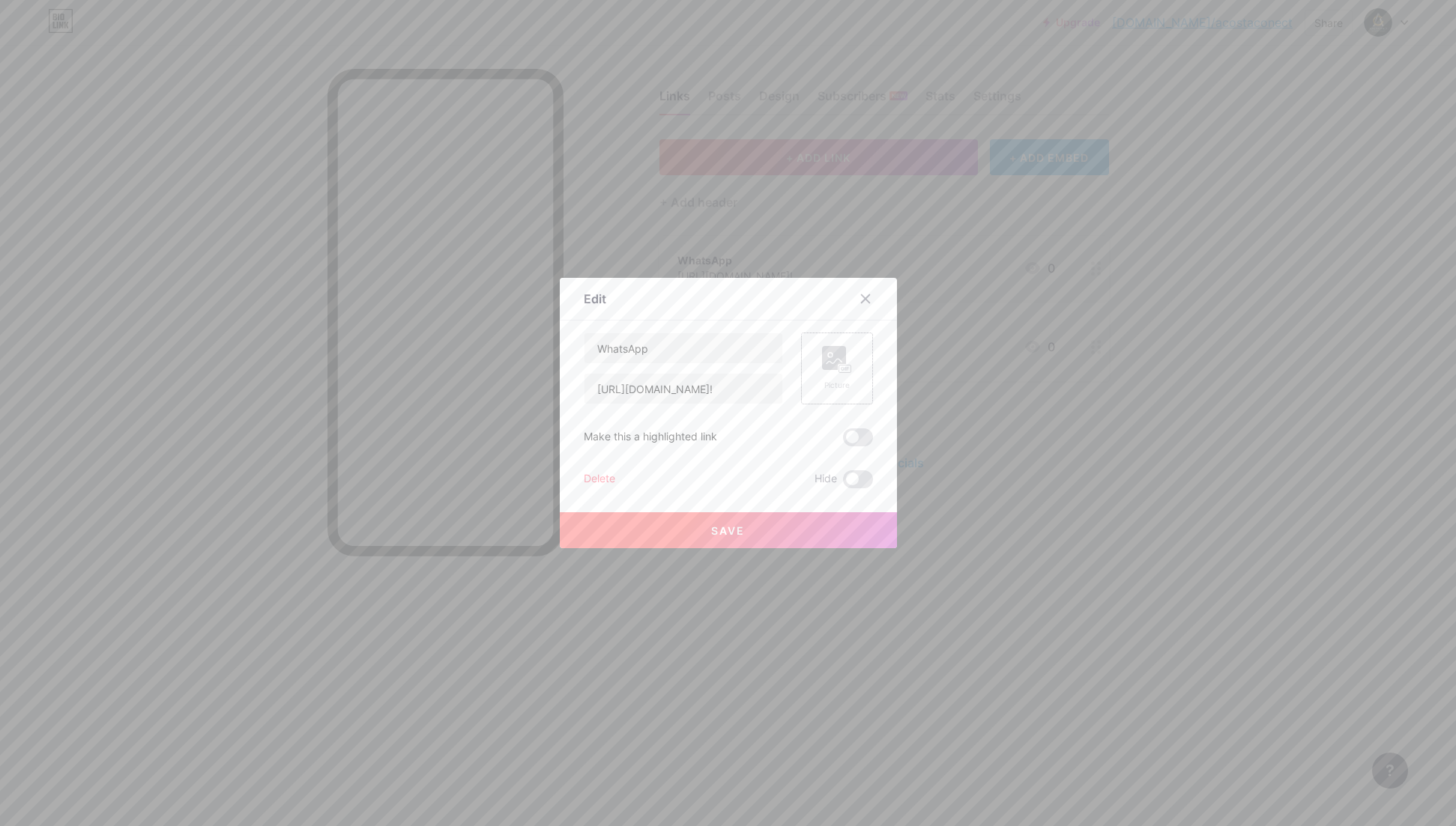
click at [840, 366] on rect at bounding box center [844, 369] width 12 height 8
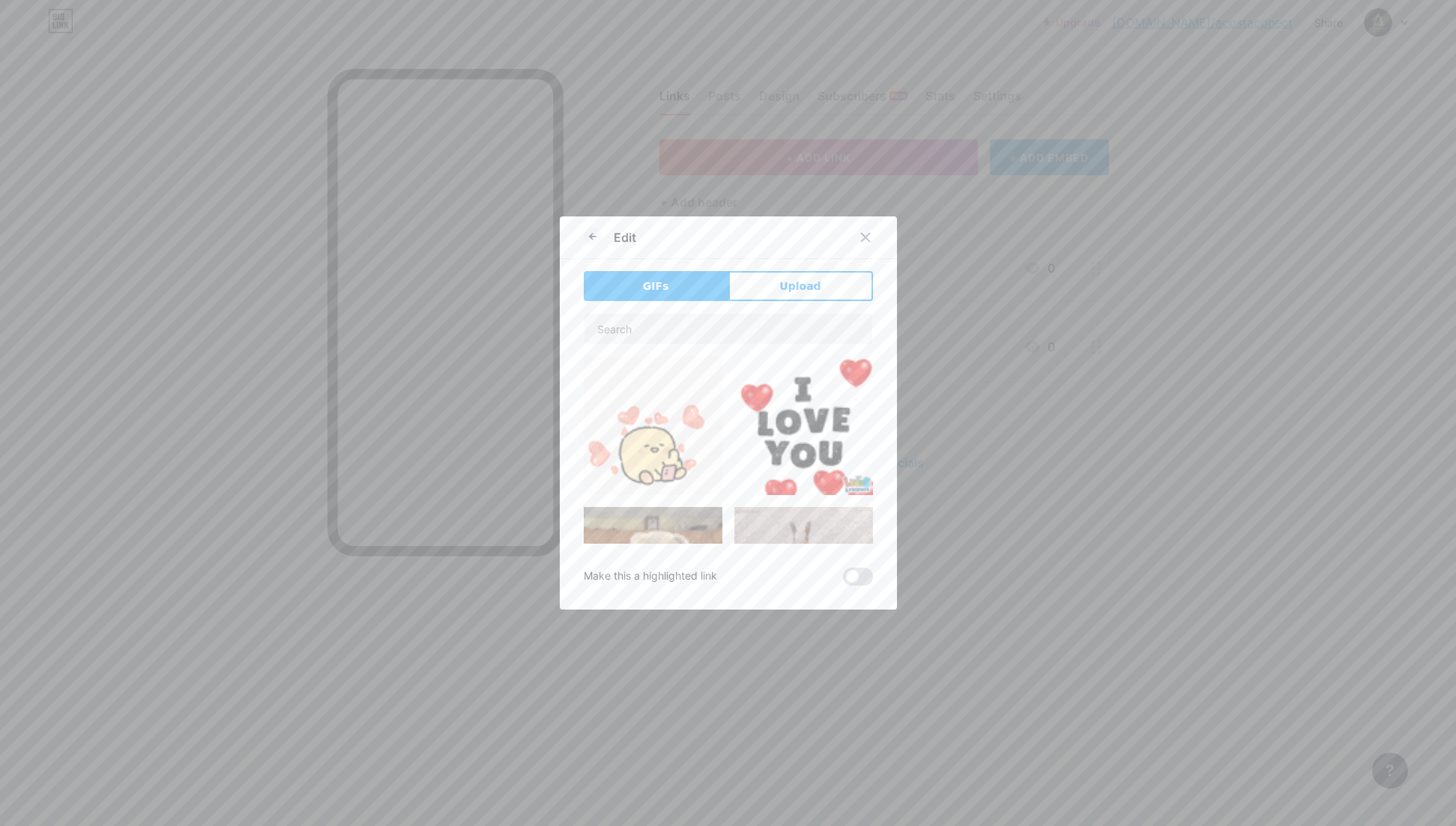
click at [780, 287] on span "Upload" at bounding box center [800, 286] width 41 height 16
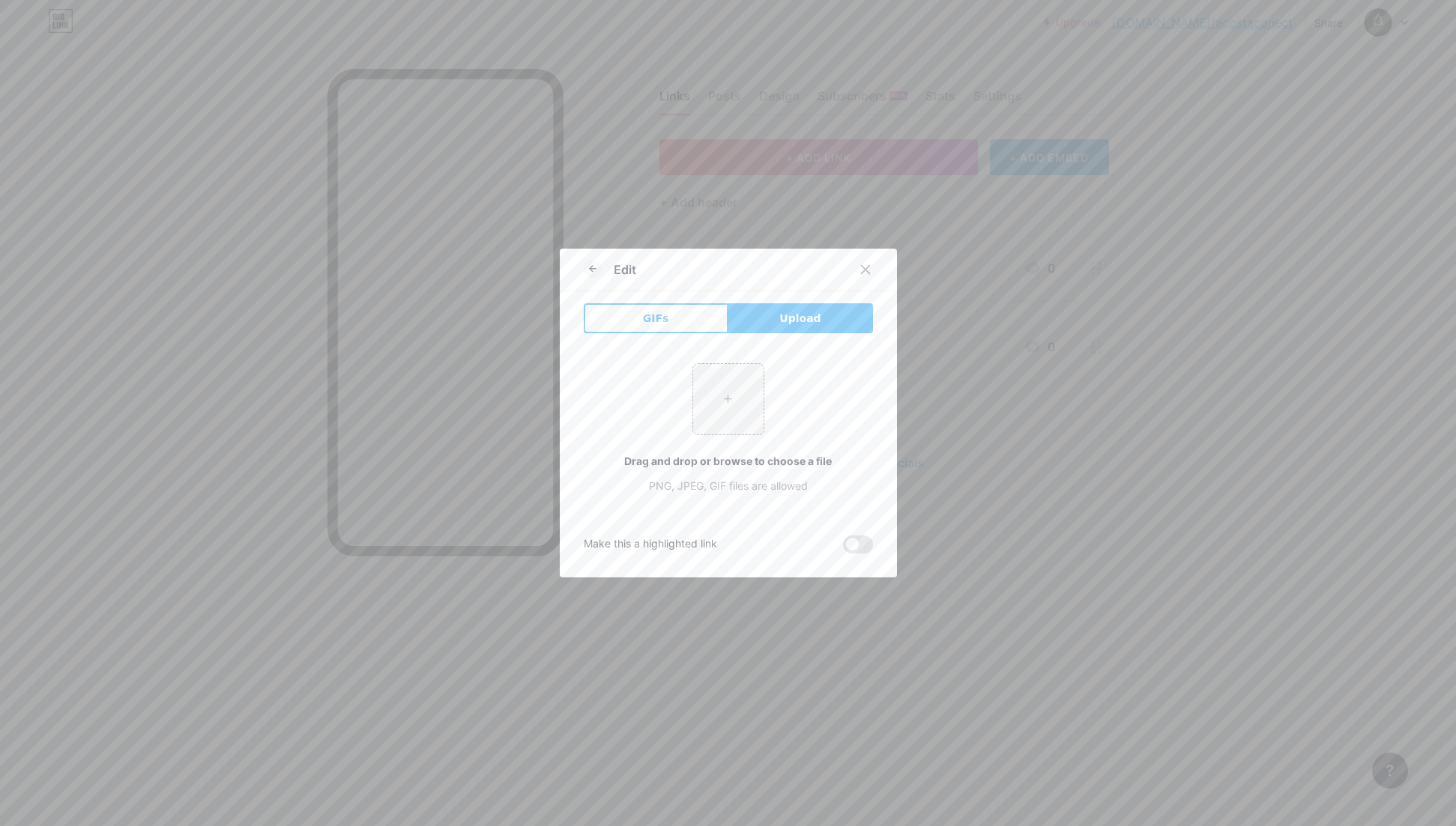
click at [764, 326] on button "Upload" at bounding box center [801, 318] width 145 height 30
click at [739, 392] on input "file" at bounding box center [729, 399] width 71 height 71
type input "C:\fakepath\whatsWhite.png"
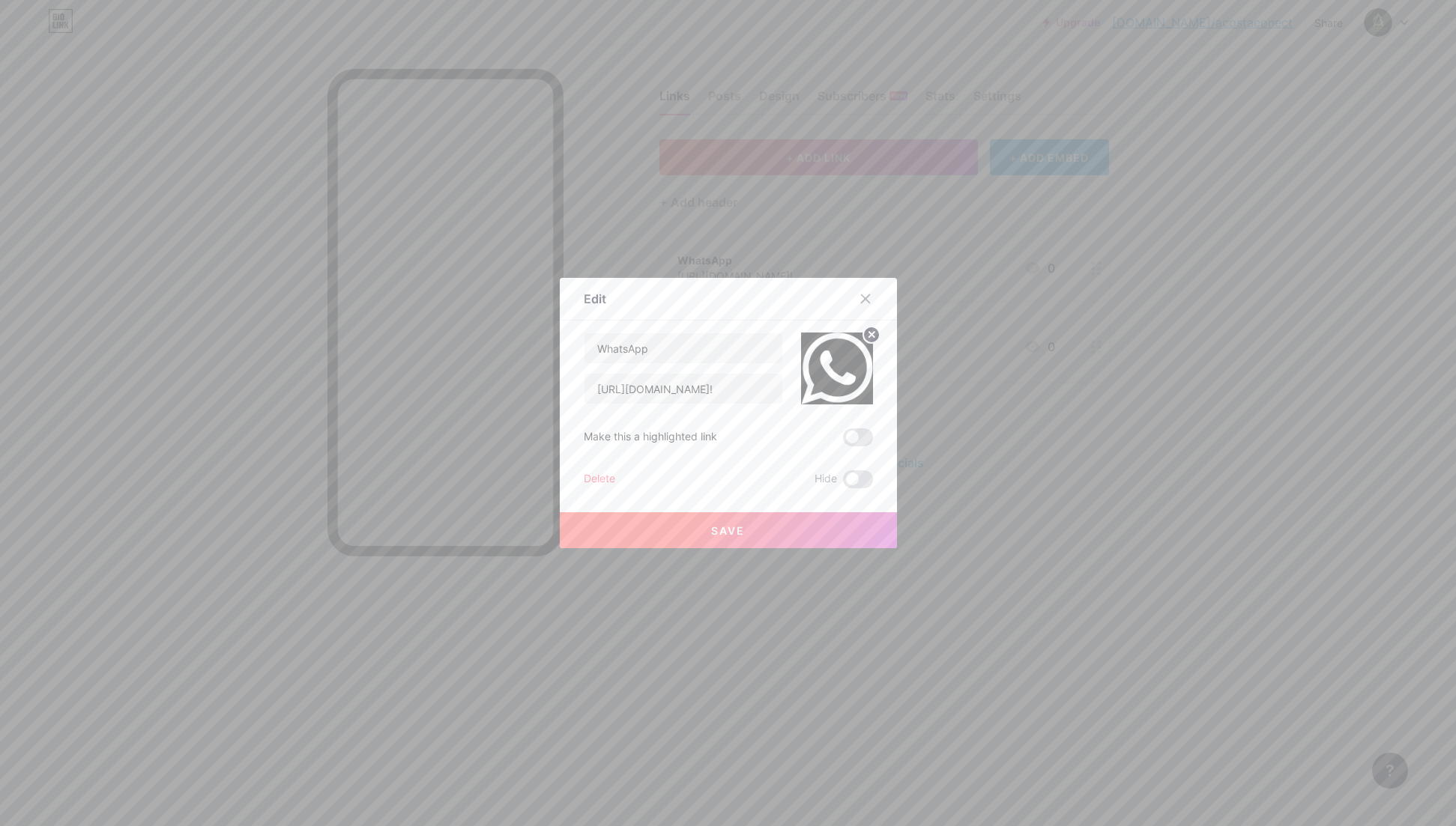
click at [728, 534] on span "Save" at bounding box center [728, 530] width 34 height 13
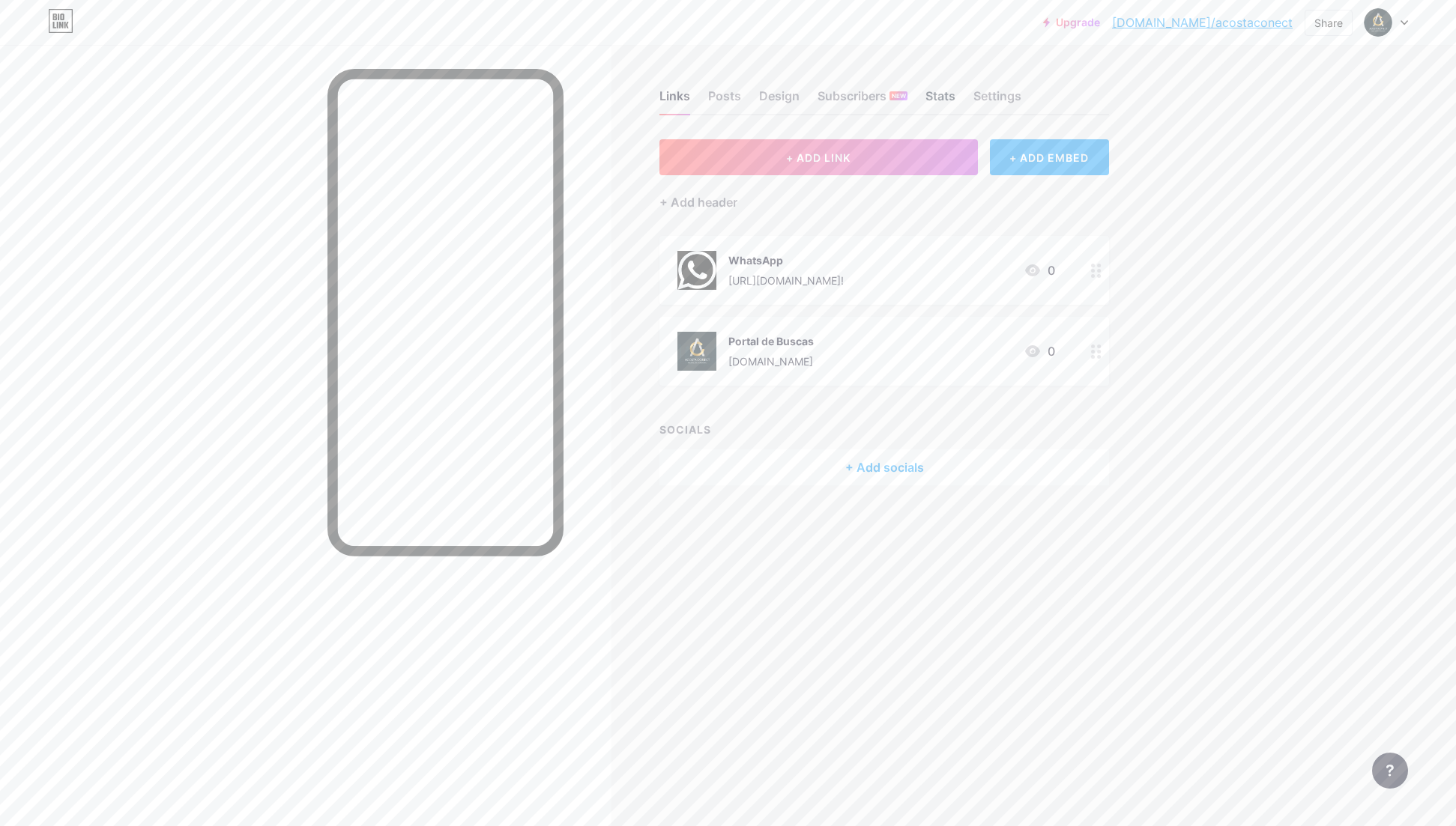
click at [942, 96] on div "Stats" at bounding box center [941, 101] width 30 height 27
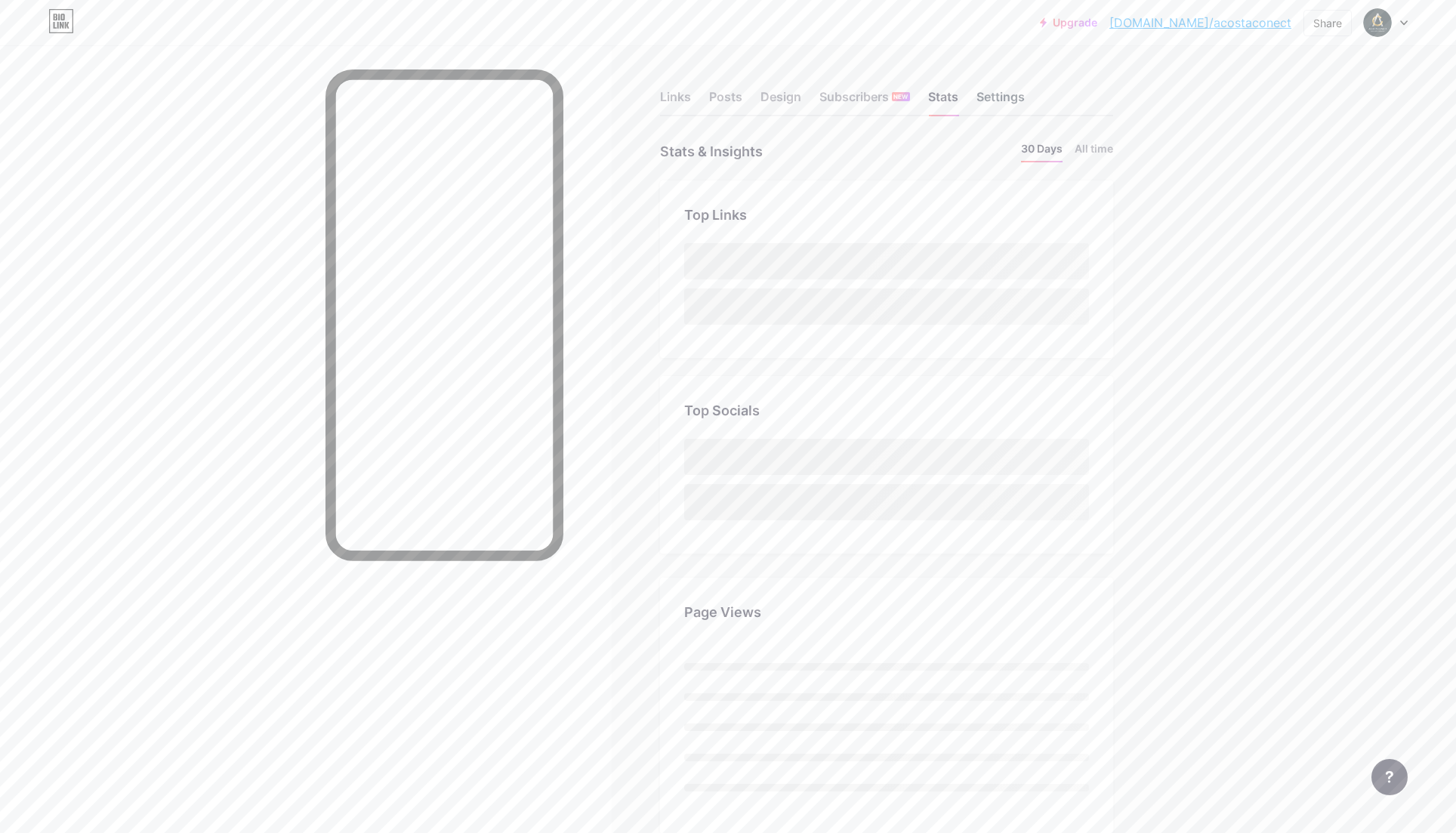
click at [1011, 98] on div "Settings" at bounding box center [1001, 101] width 48 height 27
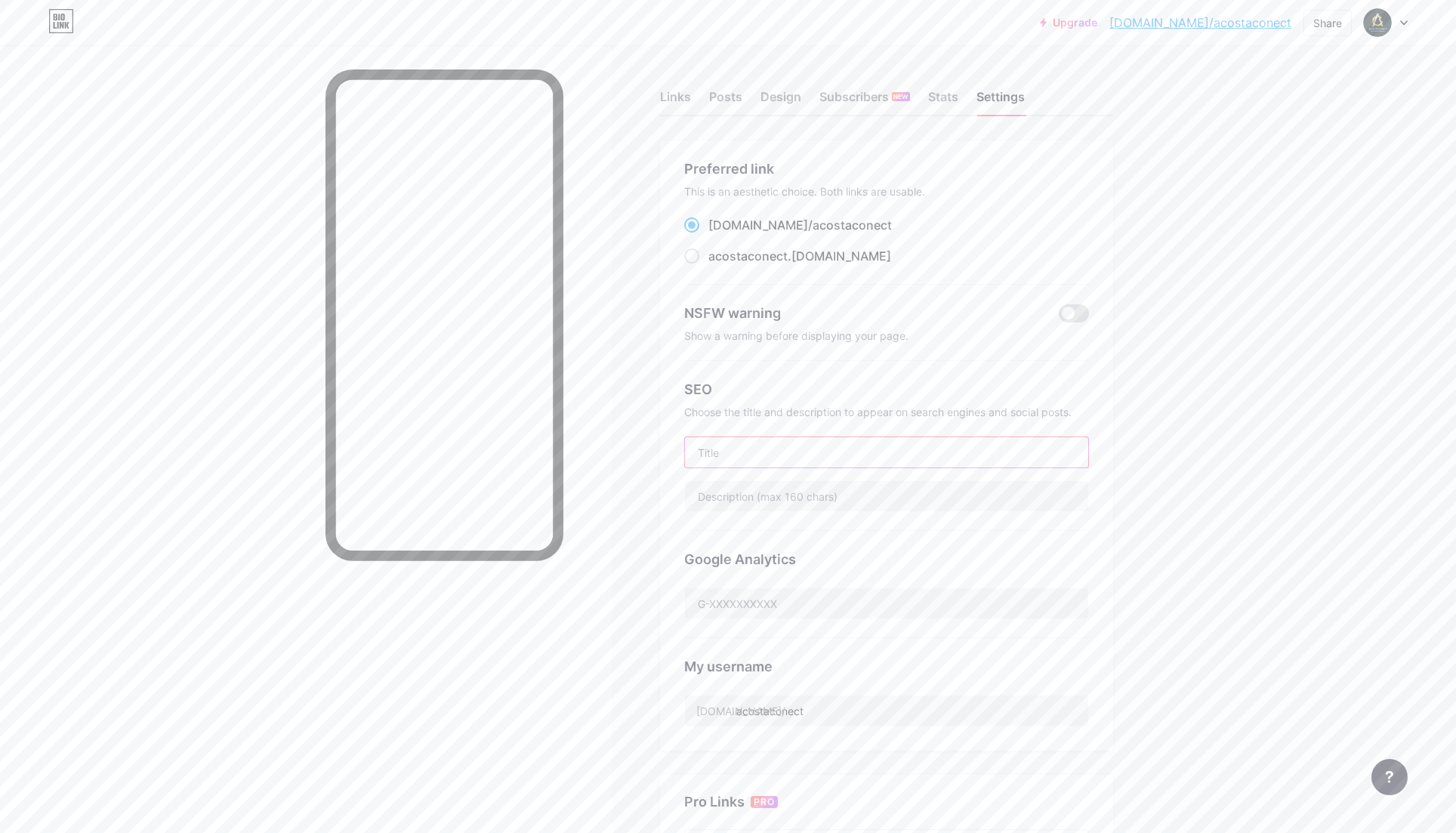
click at [750, 451] on input "text" at bounding box center [887, 453] width 404 height 30
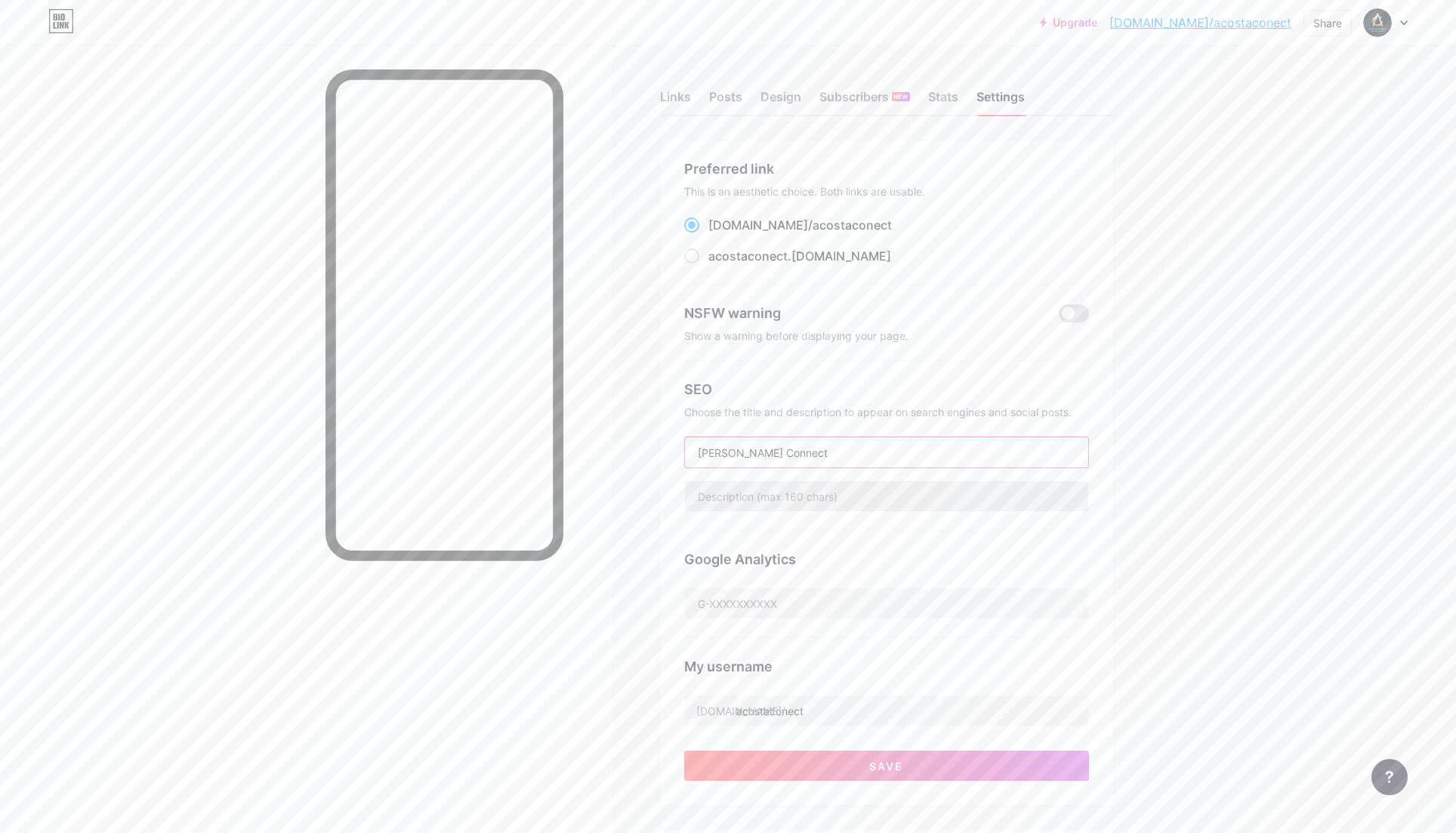
type input "[PERSON_NAME] Connect"
click at [727, 497] on input "text" at bounding box center [887, 496] width 404 height 30
type input "Valor ao Seu Patrimônio"
click at [950, 101] on div "Stats" at bounding box center [943, 101] width 30 height 27
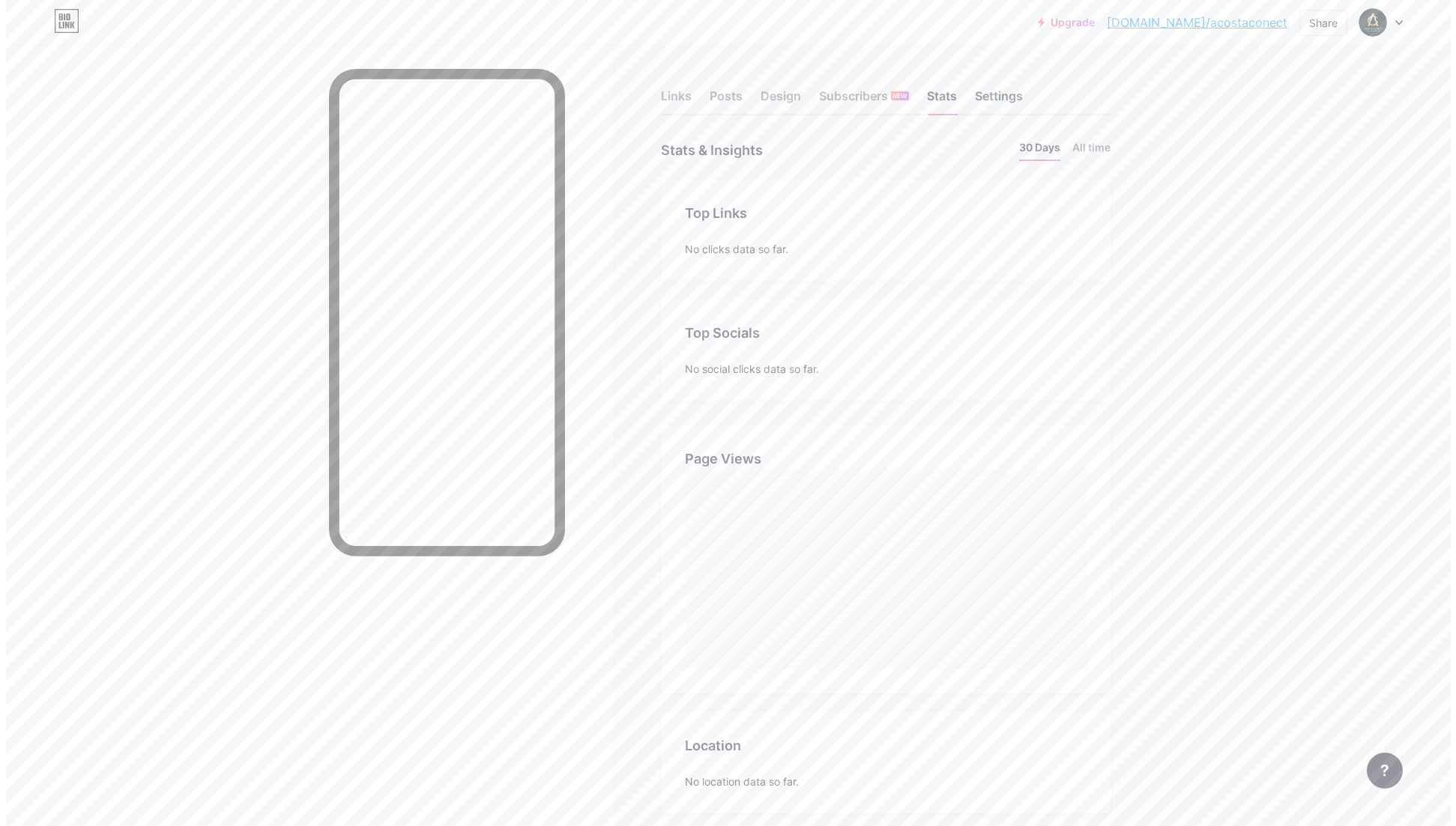
scroll to position [826, 1445]
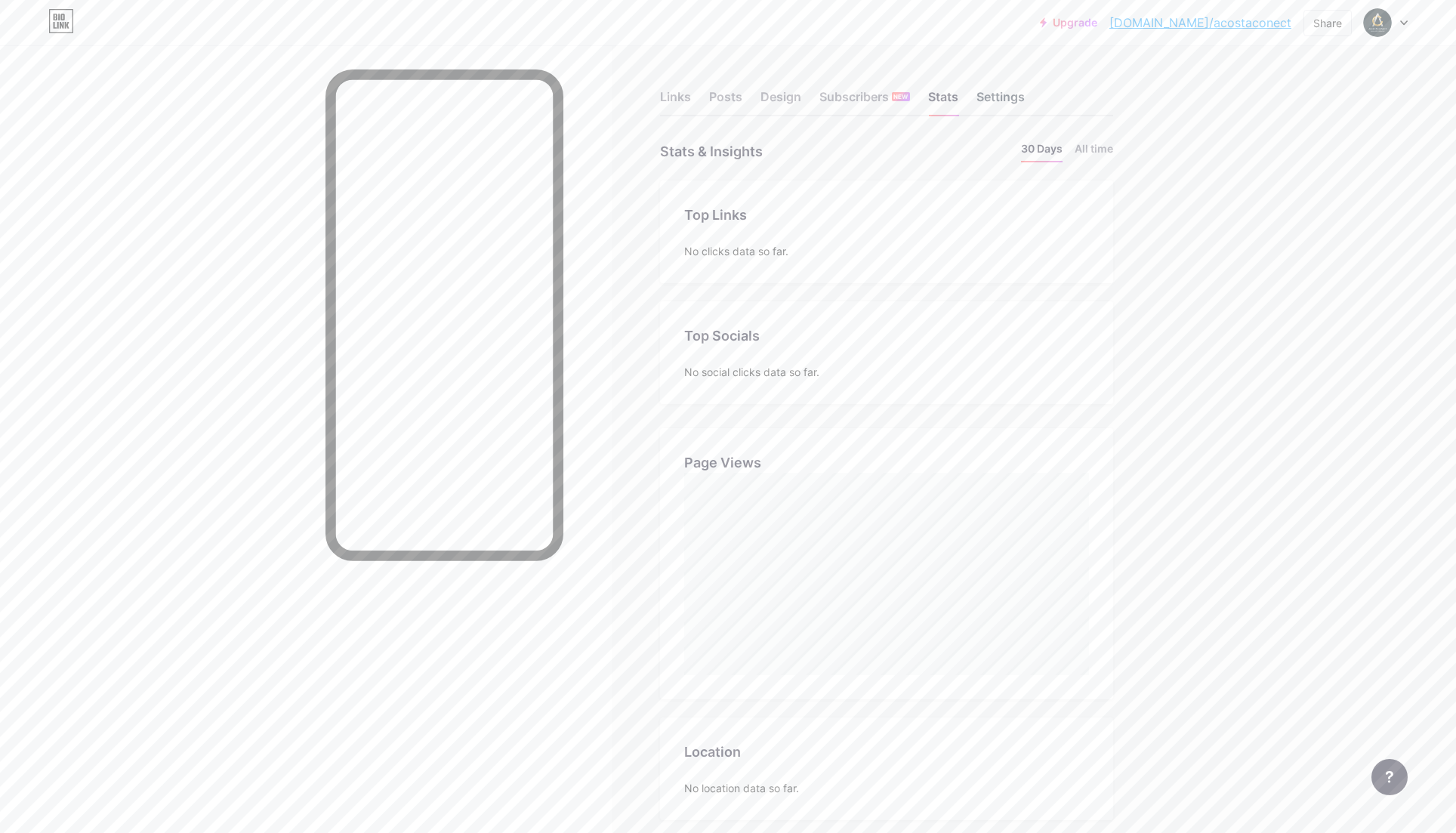
click at [999, 101] on div "Settings" at bounding box center [1001, 101] width 48 height 27
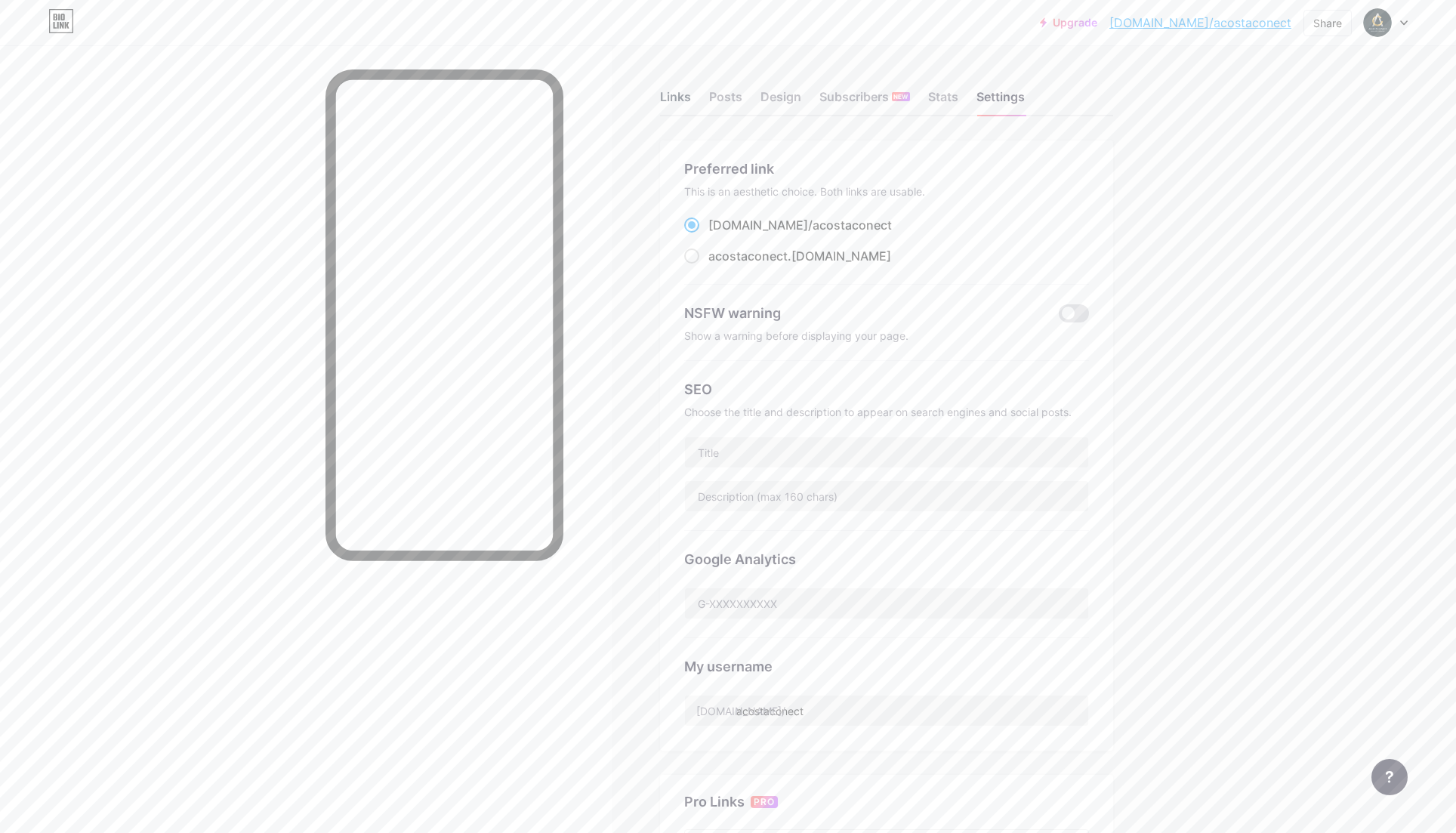
click at [689, 98] on div "Links" at bounding box center [675, 101] width 31 height 27
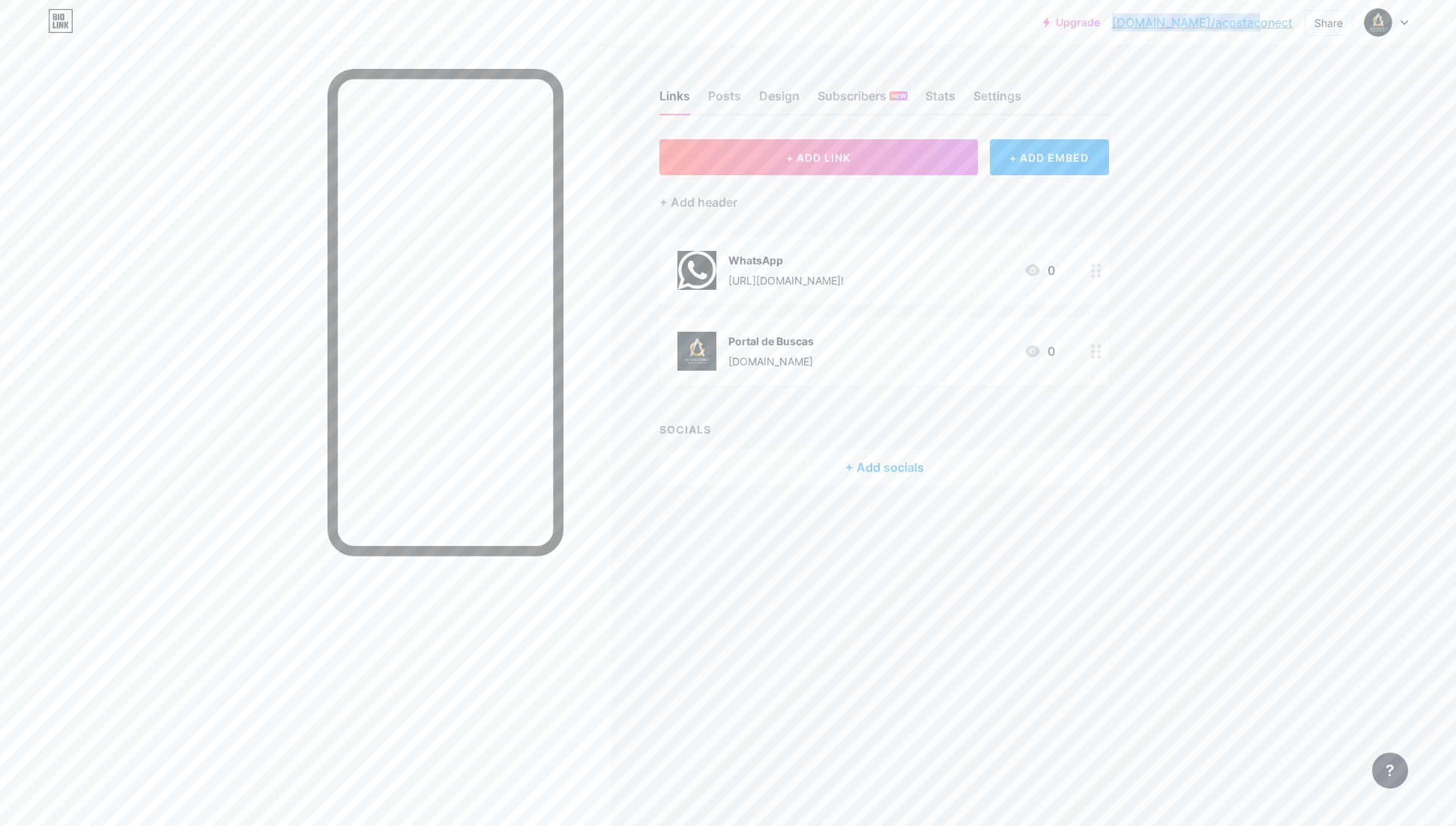
drag, startPoint x: 1294, startPoint y: 23, endPoint x: 1173, endPoint y: 24, distance: 121.0
click at [1173, 24] on div "Upgrade [DOMAIN_NAME]/[PERSON_NAME]... [DOMAIN_NAME]/acostaconect Share Switch …" at bounding box center [1226, 23] width 365 height 27
copy link "[DOMAIN_NAME]/acostaconect"
click at [1036, 270] on icon at bounding box center [1033, 270] width 15 height 12
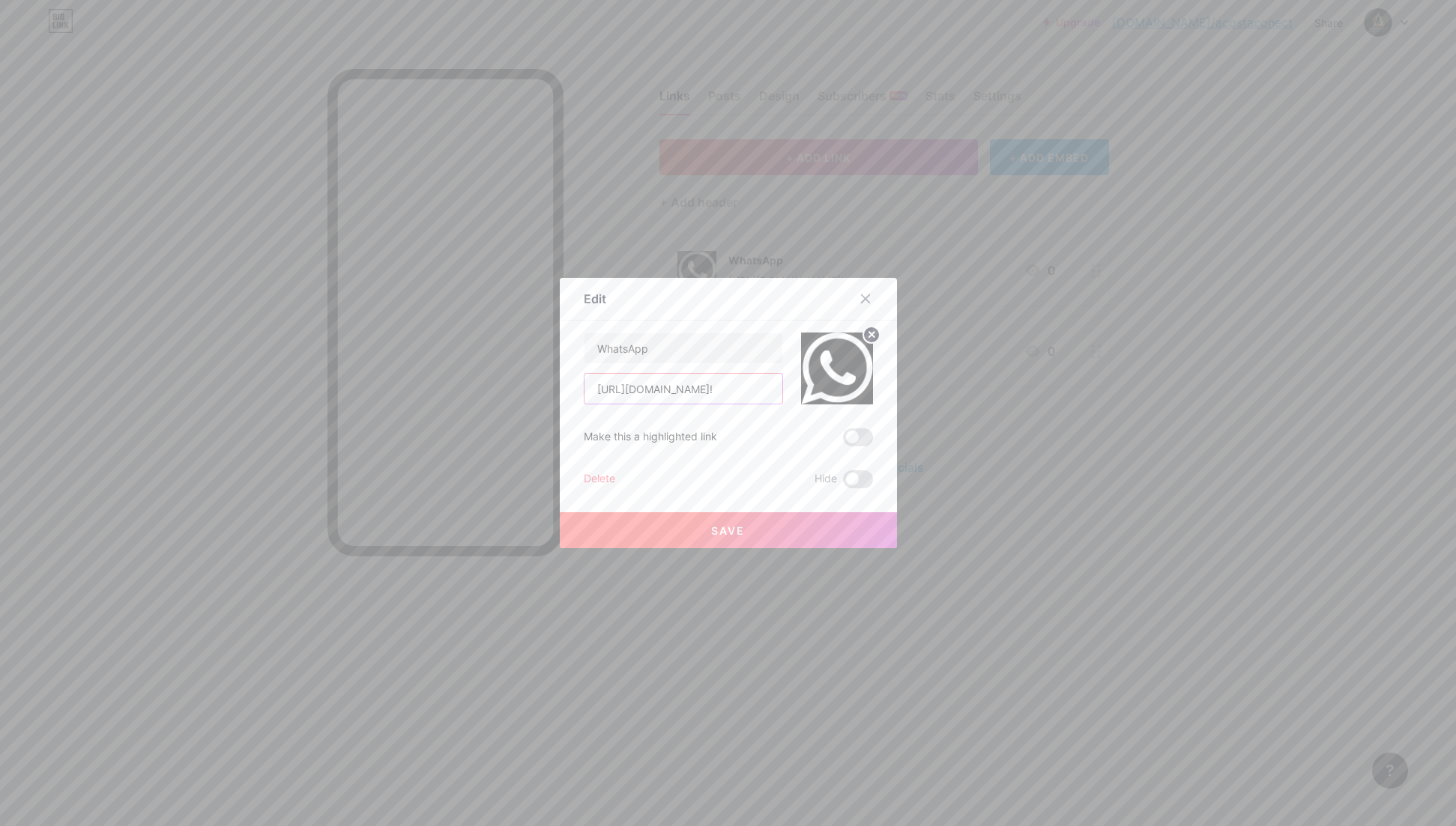
drag, startPoint x: 690, startPoint y: 388, endPoint x: 738, endPoint y: 389, distance: 48.0
click at [739, 389] on input "[URL][DOMAIN_NAME]!" at bounding box center [683, 389] width 198 height 30
type input "[URL][DOMAIN_NAME]!"
click at [729, 537] on button "Save" at bounding box center [728, 530] width 337 height 36
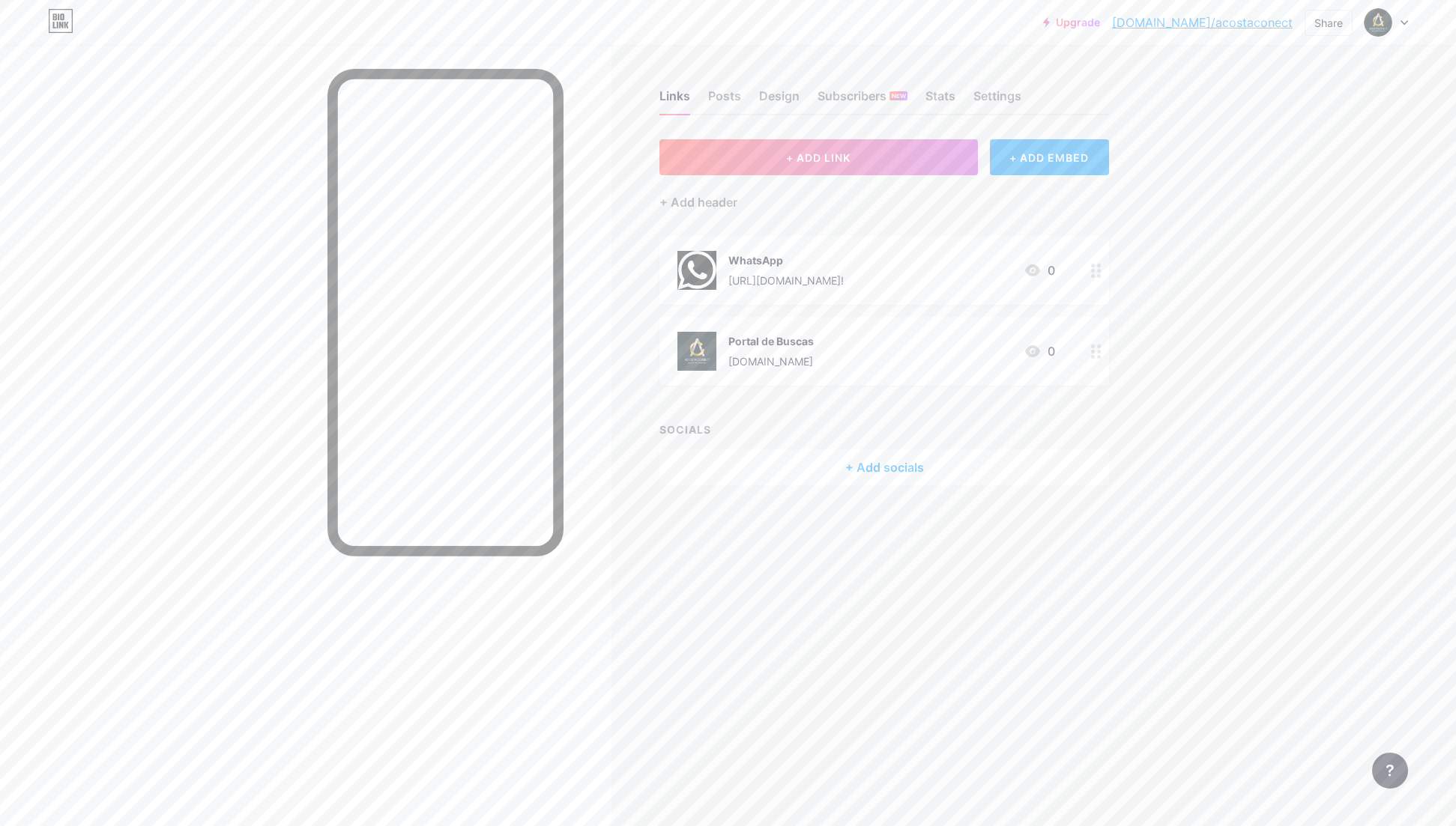
click at [862, 470] on div "+ Add socials" at bounding box center [884, 468] width 450 height 36
click at [665, 382] on div "Instagram" at bounding box center [635, 384] width 77 height 15
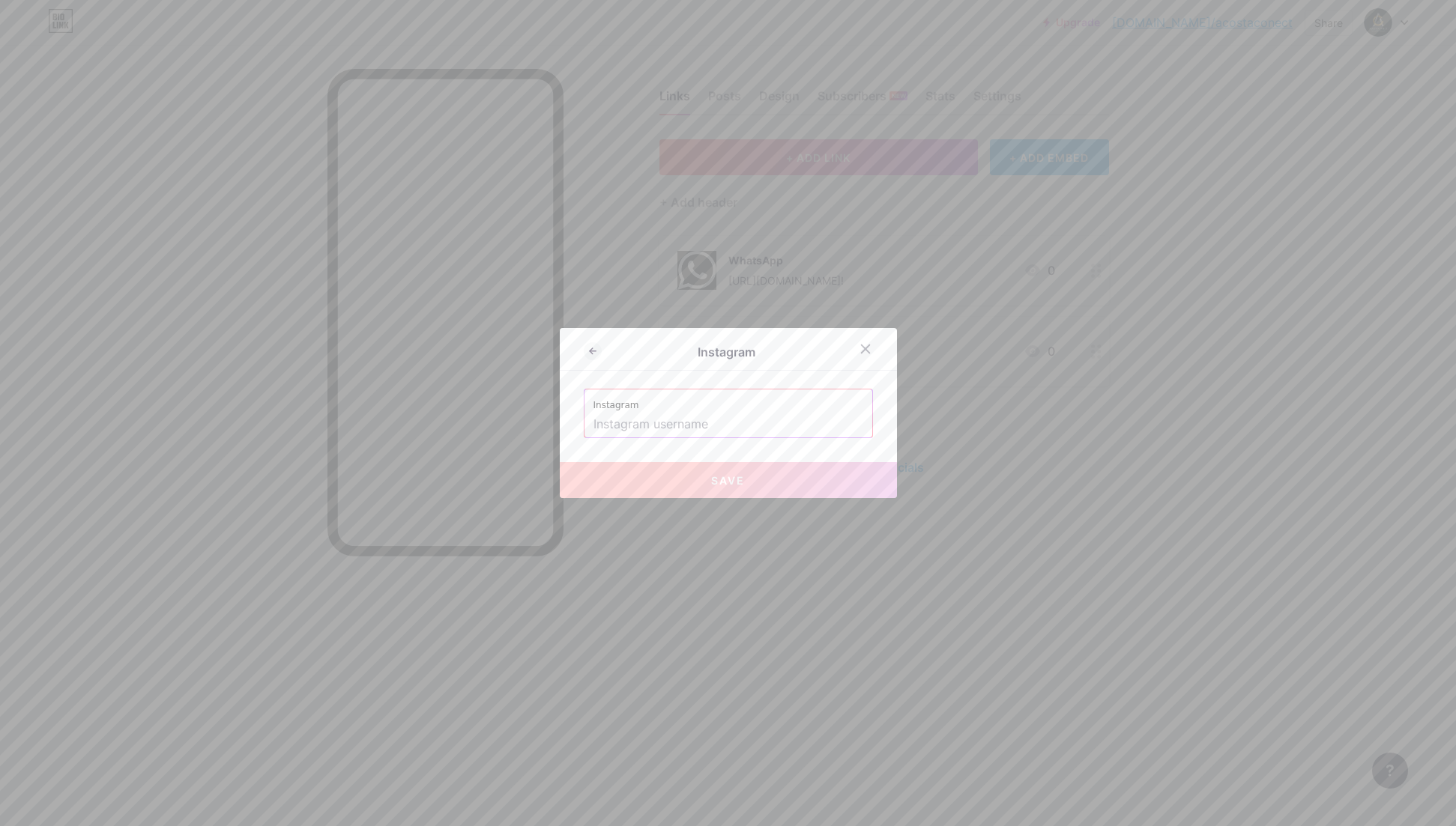
click at [659, 427] on input "text" at bounding box center [728, 425] width 270 height 26
paste input "[URL][DOMAIN_NAME]"
click at [711, 480] on span "Save" at bounding box center [728, 480] width 34 height 13
type input "[URL][DOMAIN_NAME][DOMAIN_NAME]"
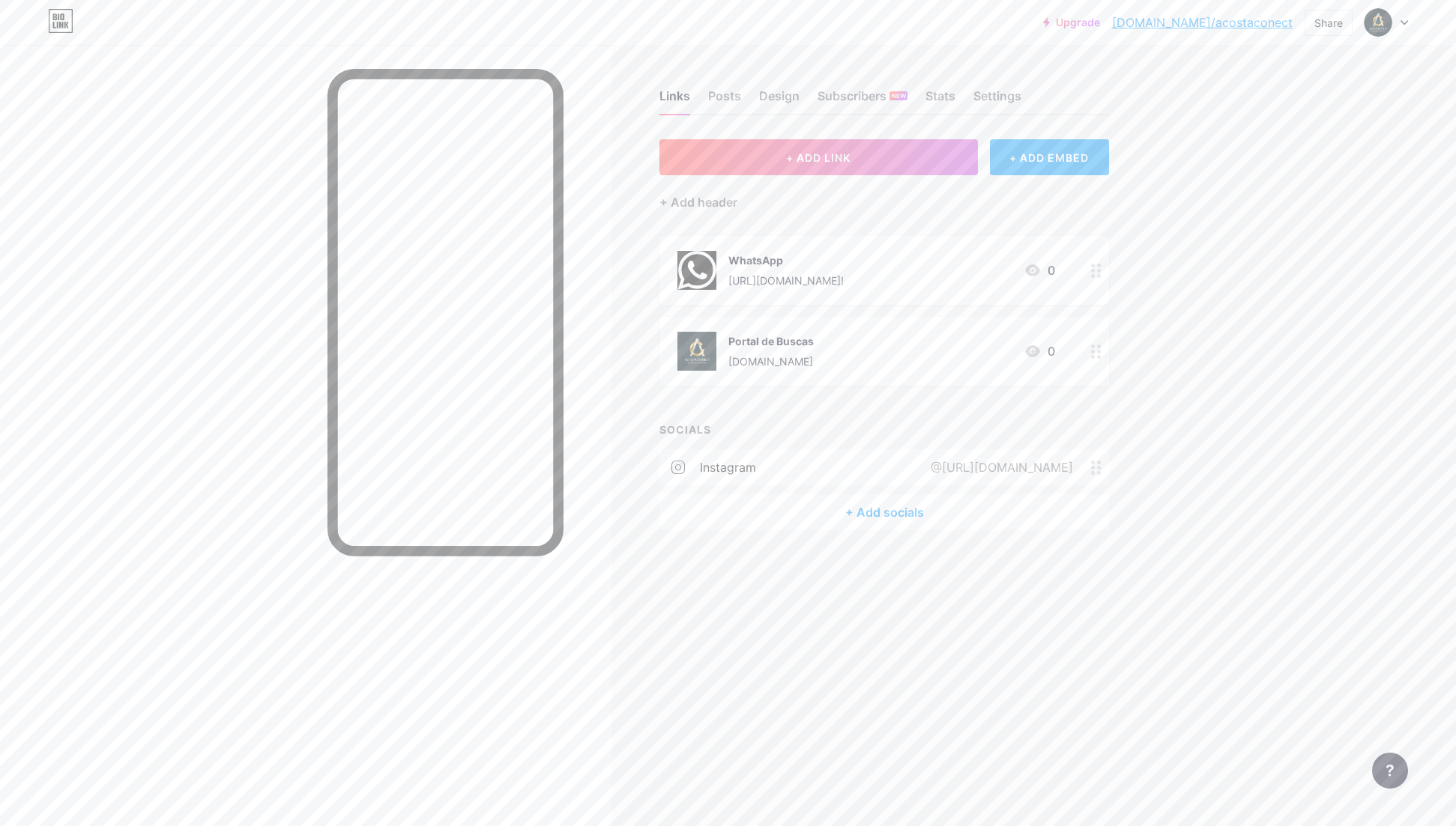
click at [1003, 466] on div "@[URL][DOMAIN_NAME]" at bounding box center [998, 468] width 184 height 18
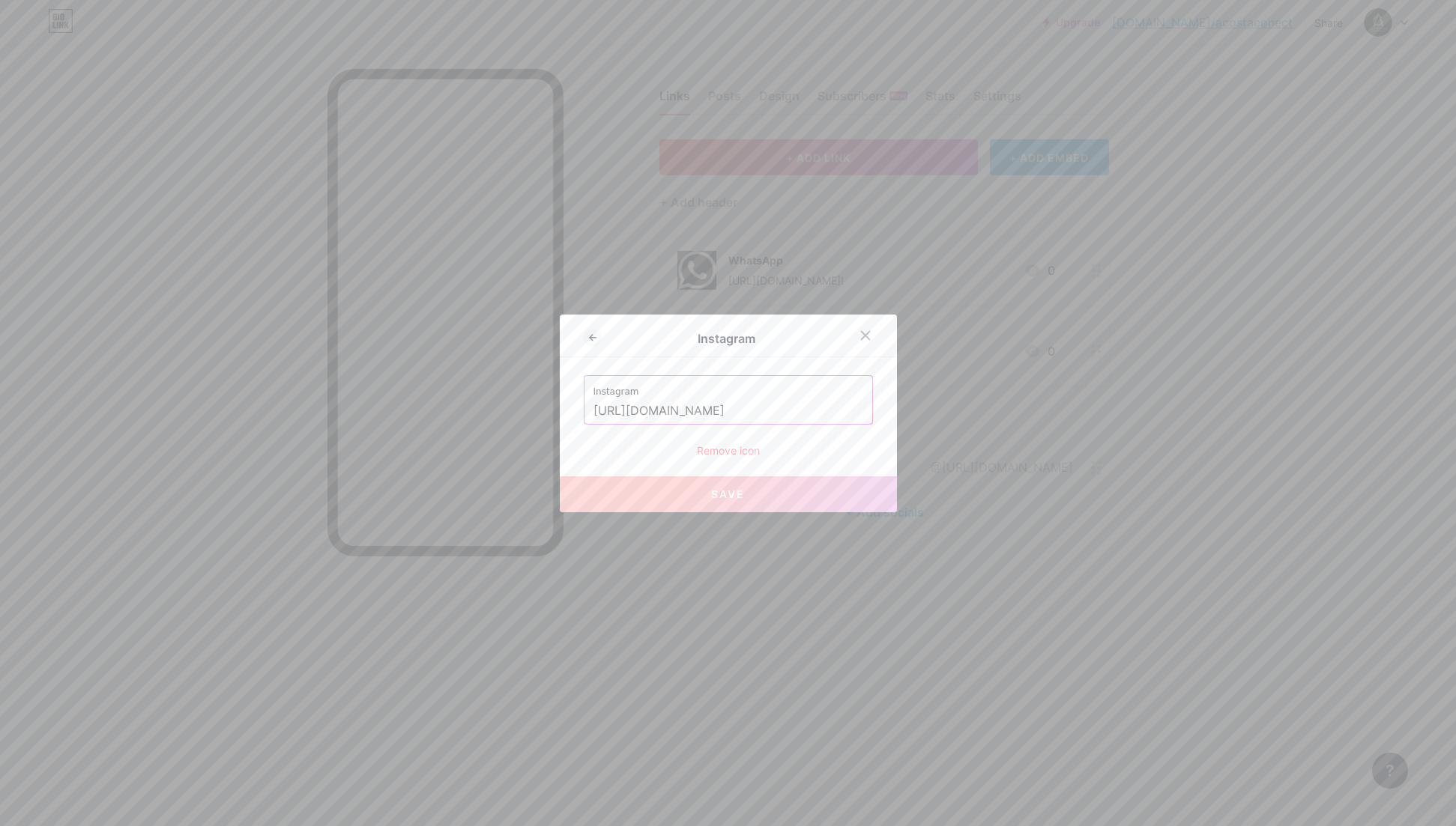
drag, startPoint x: 753, startPoint y: 410, endPoint x: 467, endPoint y: 410, distance: 286.0
click at [467, 410] on div "Instagram Instagram [URL][DOMAIN_NAME] Remove icon Save" at bounding box center [728, 413] width 1456 height 826
click at [690, 411] on input "costaconect/" at bounding box center [728, 411] width 270 height 26
click at [784, 499] on button "Save" at bounding box center [728, 494] width 337 height 36
type input "[URL][DOMAIN_NAME]"
